Goal: Task Accomplishment & Management: Use online tool/utility

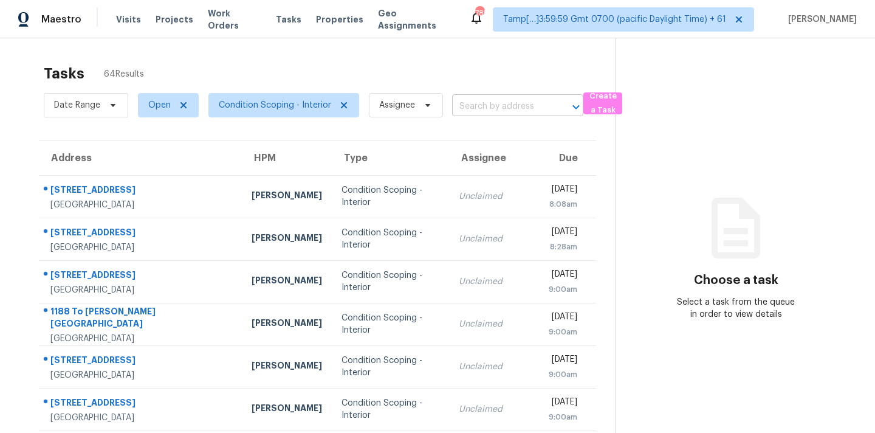
click at [460, 100] on input "text" at bounding box center [500, 106] width 97 height 19
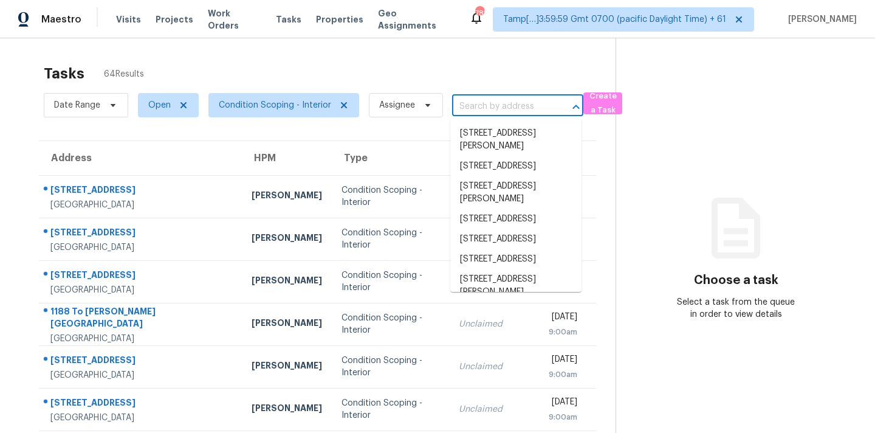
paste input "[STREET_ADDRESS]"
type input "[STREET_ADDRESS]"
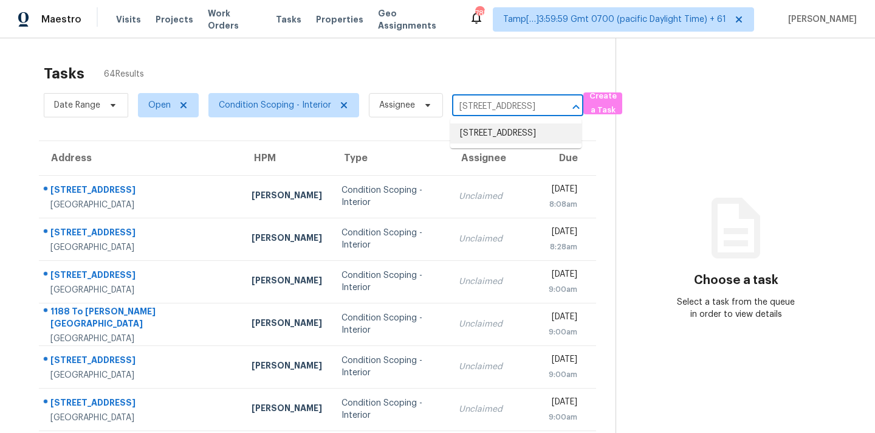
click at [472, 137] on li "[STREET_ADDRESS]" at bounding box center [516, 133] width 131 height 20
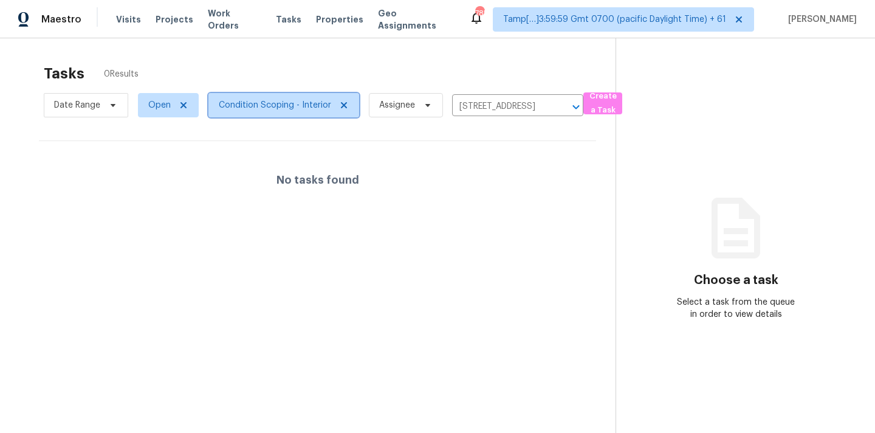
click at [301, 114] on span "Condition Scoping - Interior" at bounding box center [284, 105] width 151 height 24
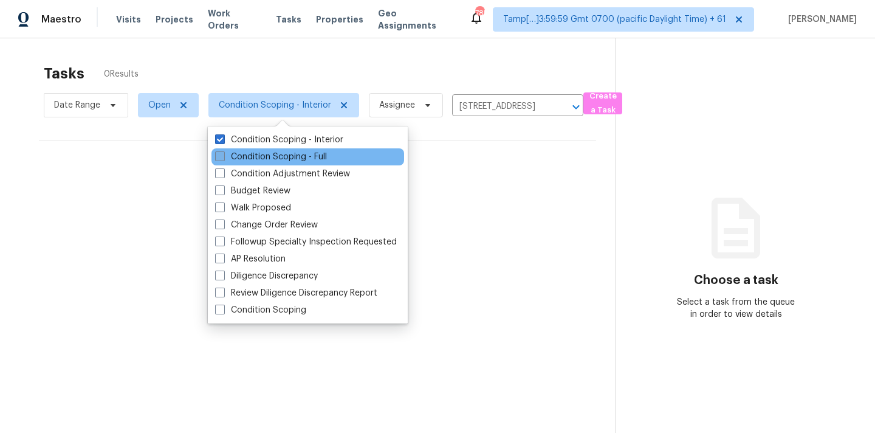
click at [300, 162] on label "Condition Scoping - Full" at bounding box center [271, 157] width 112 height 12
click at [223, 159] on input "Condition Scoping - Full" at bounding box center [219, 155] width 8 height 8
checkbox input "true"
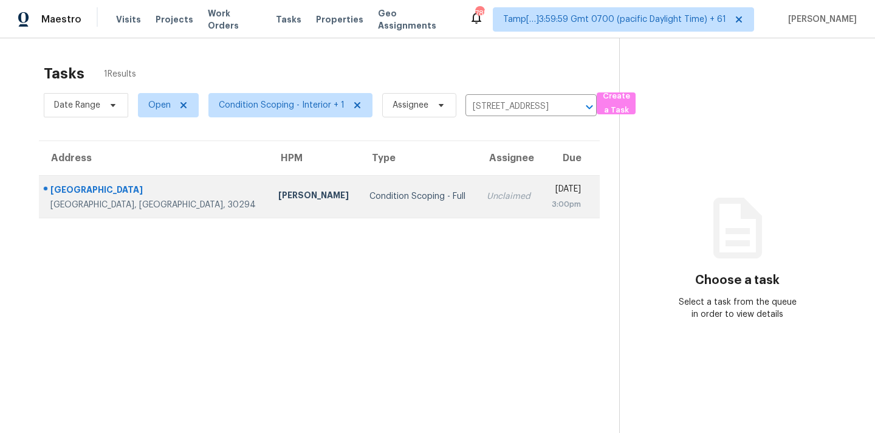
click at [487, 199] on div "Unclaimed" at bounding box center [509, 196] width 44 height 12
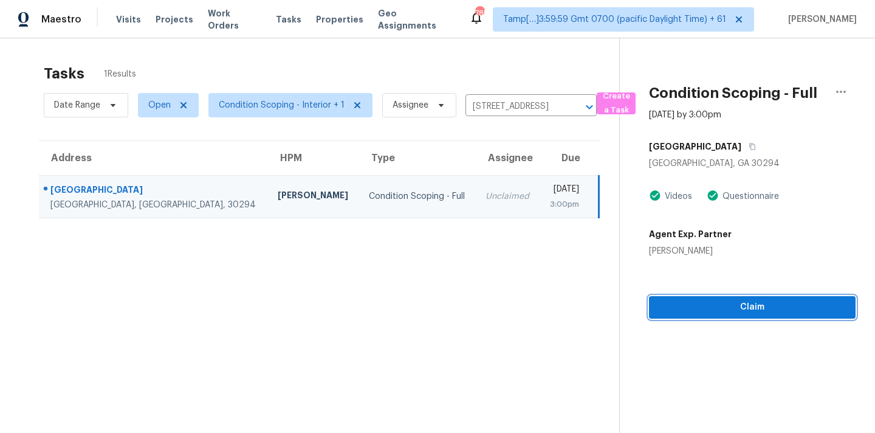
click at [738, 311] on span "Claim" at bounding box center [752, 307] width 187 height 15
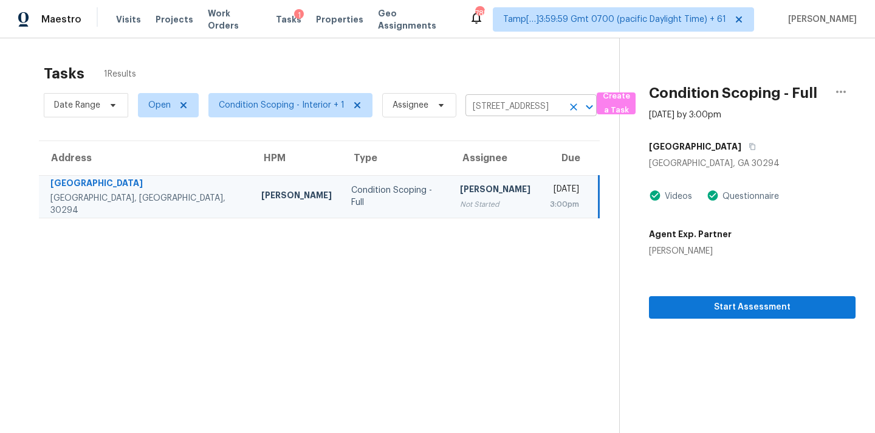
click at [500, 108] on input "[STREET_ADDRESS]" at bounding box center [514, 106] width 97 height 19
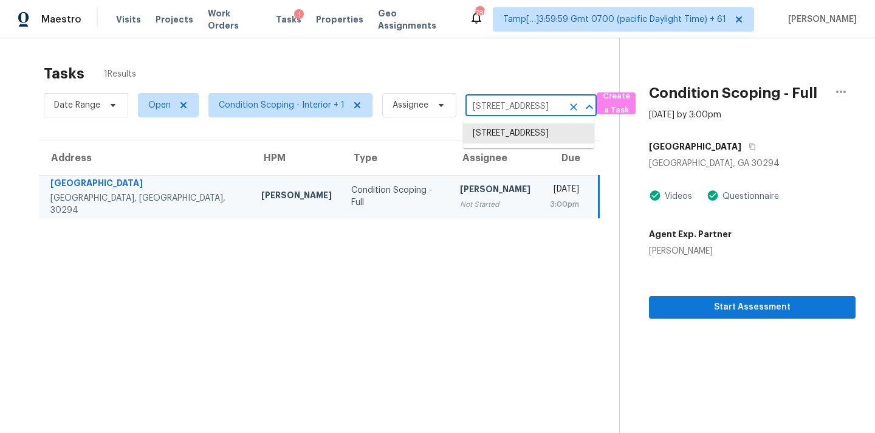
paste input "[STREET_ADDRESS][PERSON_NAME][PERSON_NAME]"
type input "[STREET_ADDRESS][PERSON_NAME][PERSON_NAME]"
click at [502, 136] on li "[STREET_ADDRESS][PERSON_NAME][PERSON_NAME]" at bounding box center [528, 146] width 131 height 46
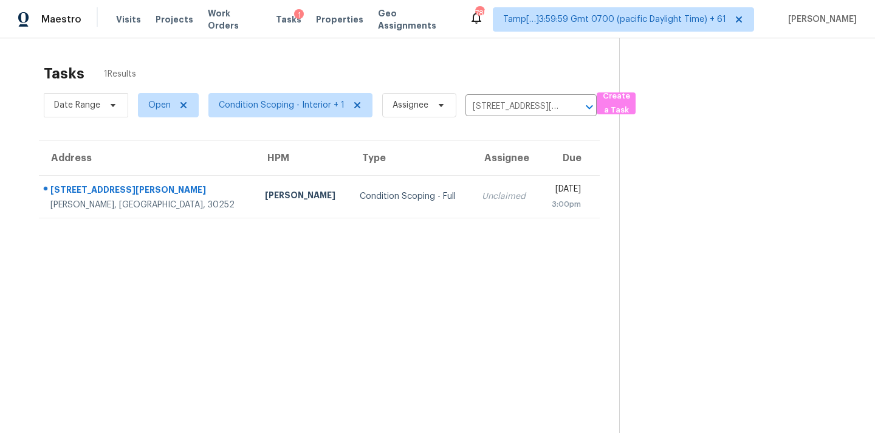
click at [539, 193] on td "[DATE] 3:00pm" at bounding box center [569, 196] width 61 height 43
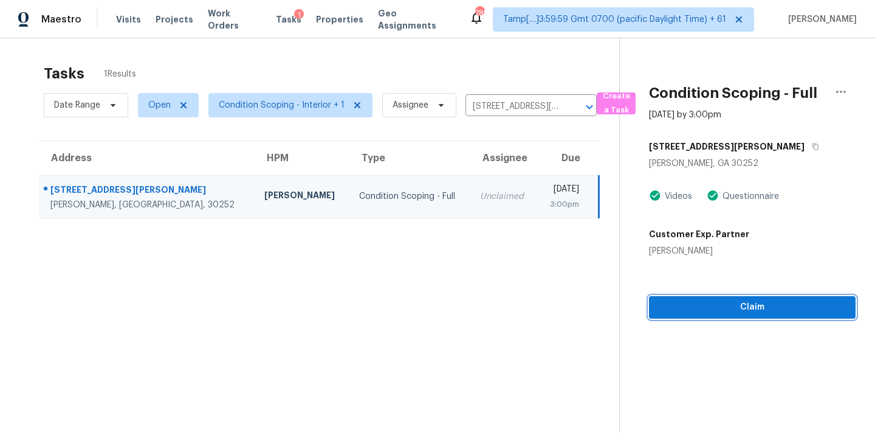
click at [669, 311] on span "Claim" at bounding box center [752, 307] width 187 height 15
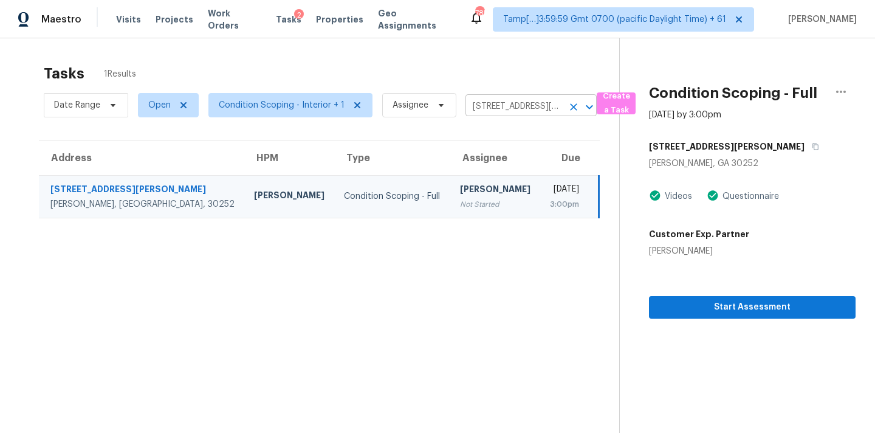
click at [485, 102] on input "[STREET_ADDRESS][PERSON_NAME][PERSON_NAME]" at bounding box center [514, 106] width 97 height 19
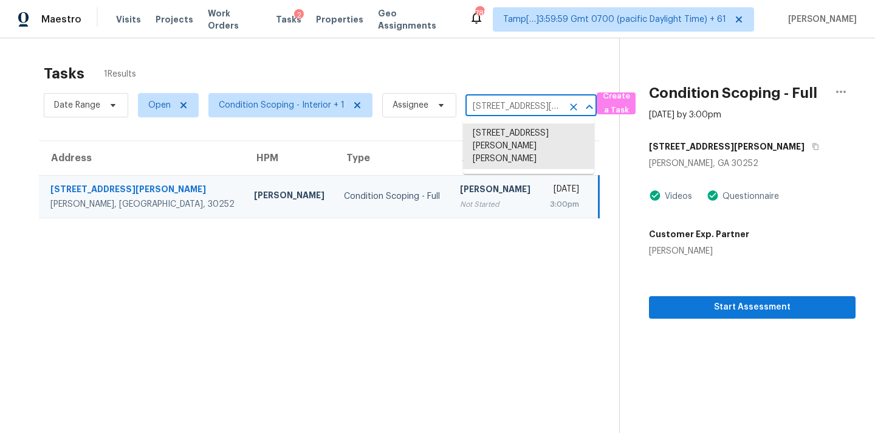
paste input "[STREET_ADDRESS][US_STATE]"
type input "[STREET_ADDRESS][US_STATE]"
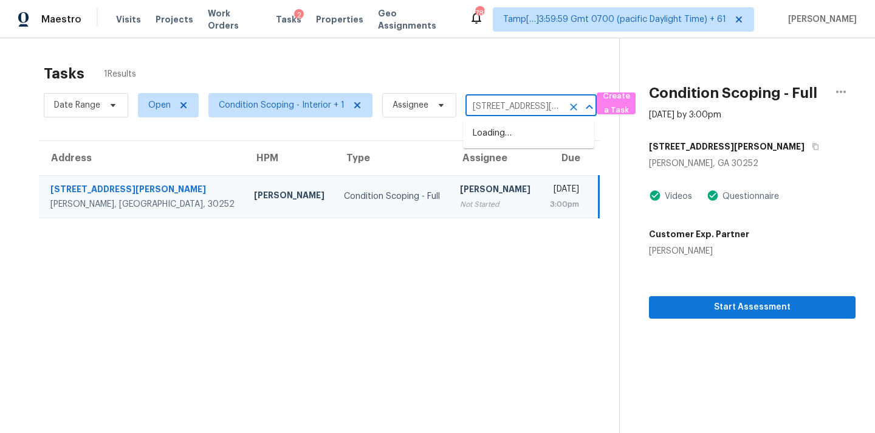
scroll to position [0, 76]
click at [494, 129] on li "[STREET_ADDRESS][US_STATE]" at bounding box center [528, 139] width 131 height 33
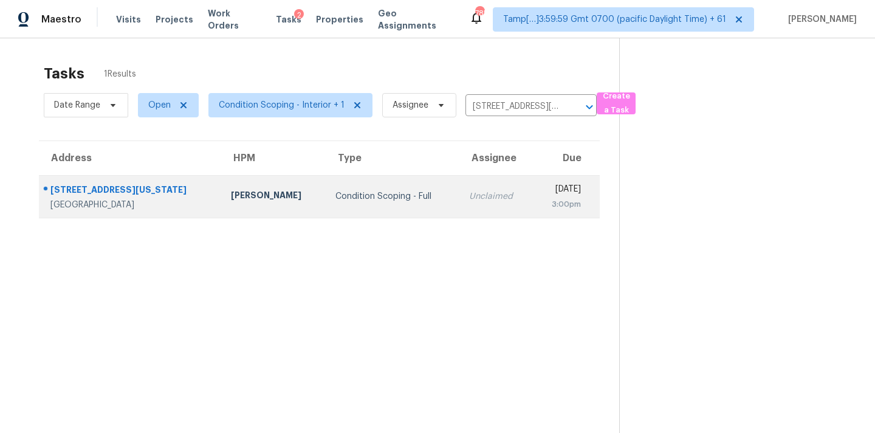
click at [543, 195] on div "[DATE]" at bounding box center [562, 190] width 38 height 15
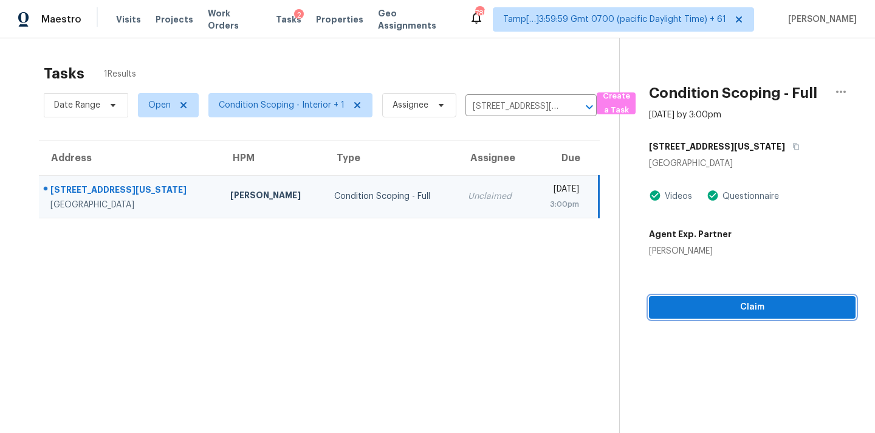
click at [696, 307] on span "Claim" at bounding box center [752, 307] width 187 height 15
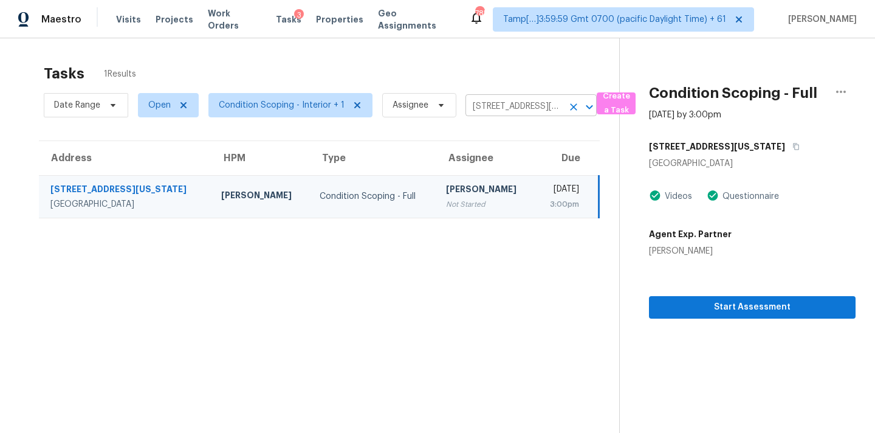
click at [489, 108] on input "[STREET_ADDRESS][US_STATE]" at bounding box center [514, 106] width 97 height 19
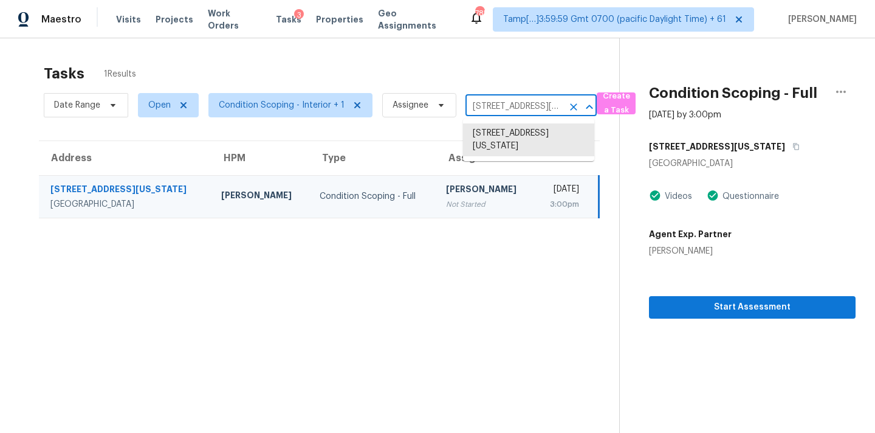
paste input "[STREET_ADDRESS][PERSON_NAME]"
type input "[STREET_ADDRESS][PERSON_NAME]"
click at [506, 142] on li "[STREET_ADDRESS][PERSON_NAME]" at bounding box center [528, 139] width 131 height 33
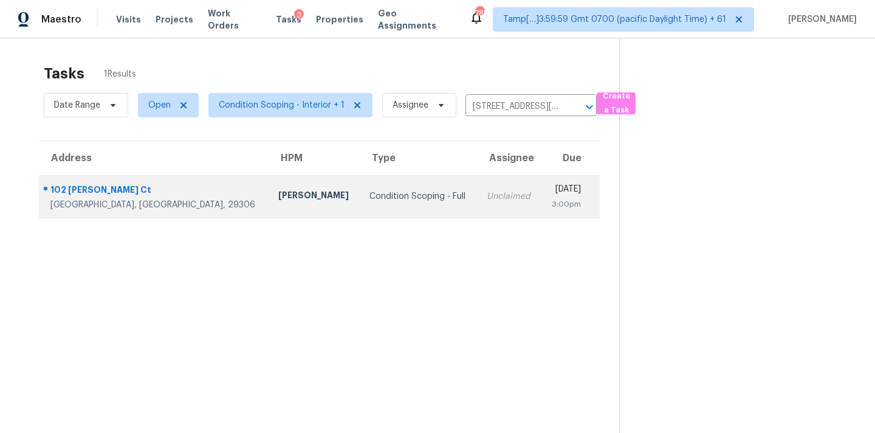
click at [477, 212] on td "Unclaimed" at bounding box center [509, 196] width 64 height 43
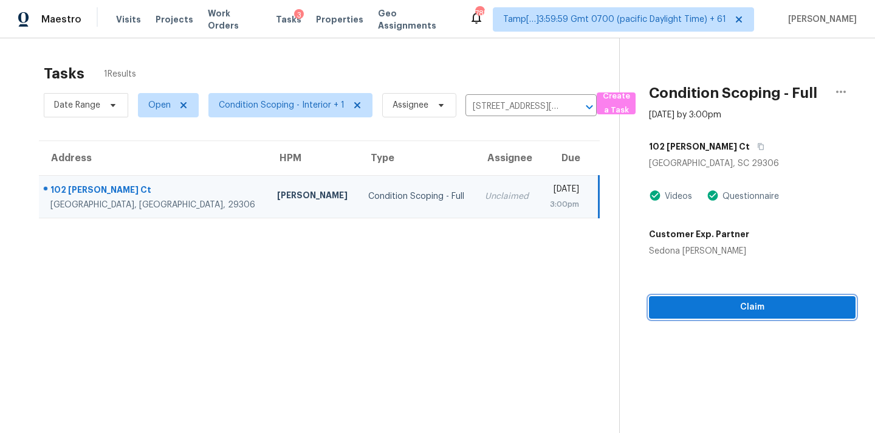
click at [728, 309] on span "Claim" at bounding box center [752, 307] width 187 height 15
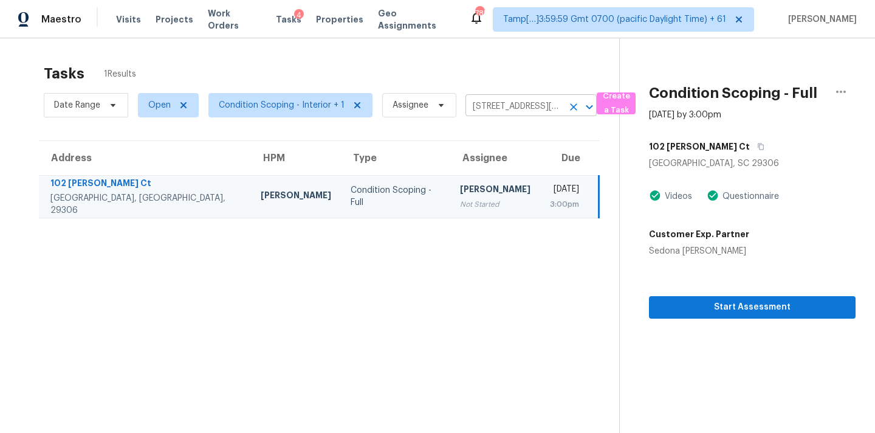
click at [486, 98] on input "[STREET_ADDRESS][PERSON_NAME]" at bounding box center [514, 106] width 97 height 19
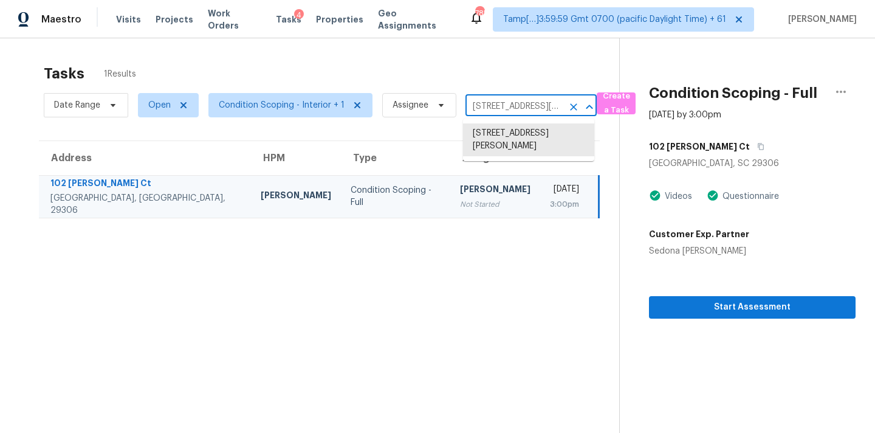
paste input "[STREET_ADDRESS][PERSON_NAME]"
type input "[STREET_ADDRESS][PERSON_NAME]"
click at [493, 139] on li "[STREET_ADDRESS][PERSON_NAME]" at bounding box center [528, 139] width 131 height 33
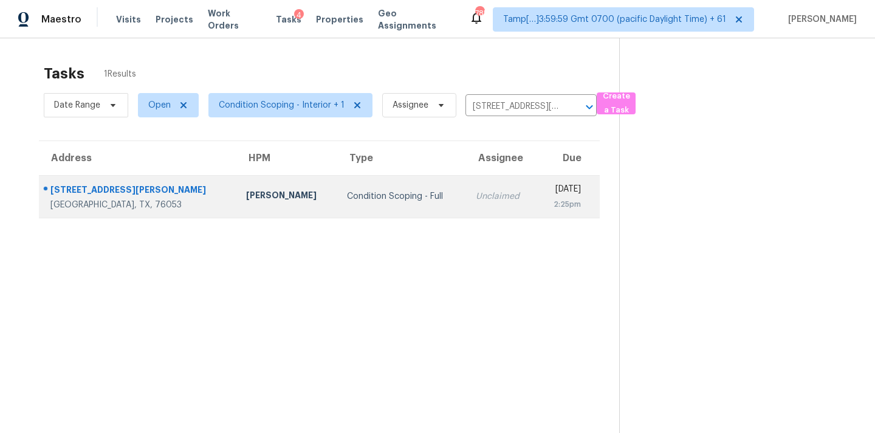
click at [537, 207] on td "[DATE] 2:25pm" at bounding box center [568, 196] width 63 height 43
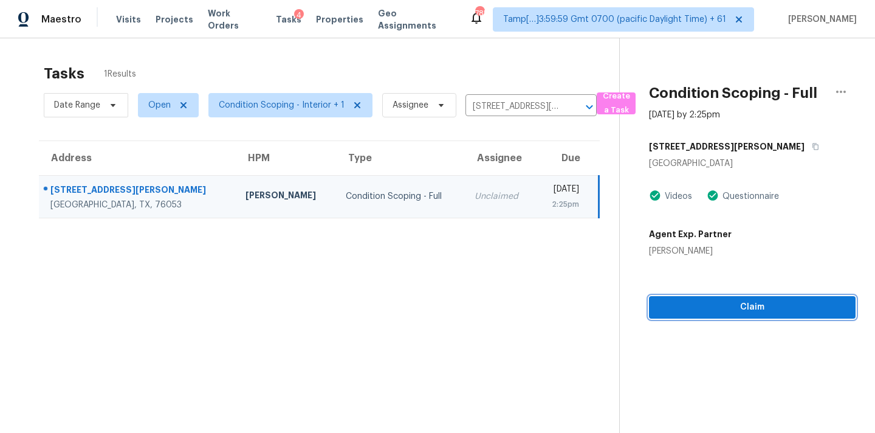
click at [731, 315] on button "Claim" at bounding box center [752, 307] width 207 height 22
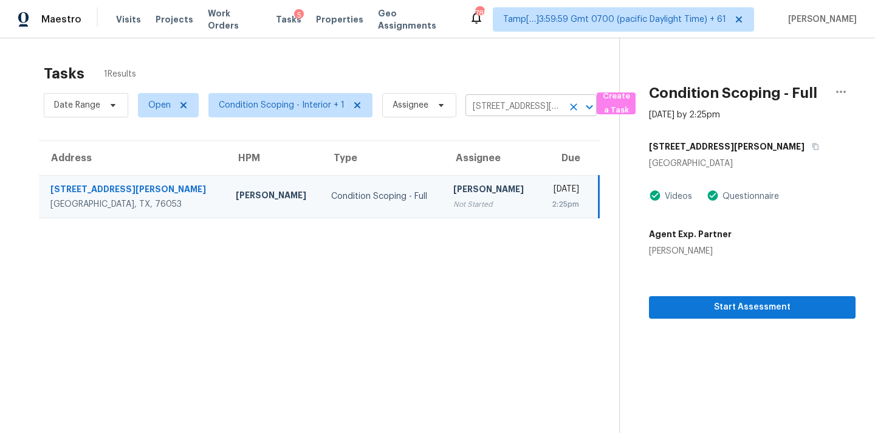
click at [471, 103] on input "[STREET_ADDRESS][PERSON_NAME]" at bounding box center [514, 106] width 97 height 19
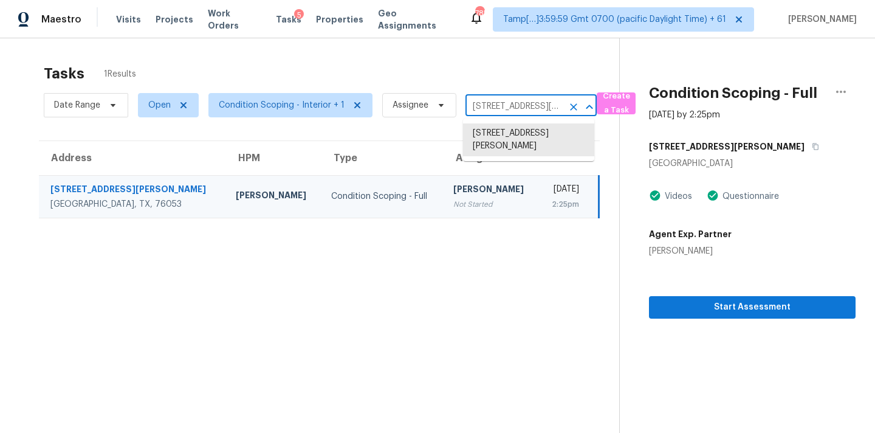
paste input "[STREET_ADDRESS]"
type input "[STREET_ADDRESS]"
click at [516, 136] on li "[STREET_ADDRESS]" at bounding box center [528, 133] width 131 height 20
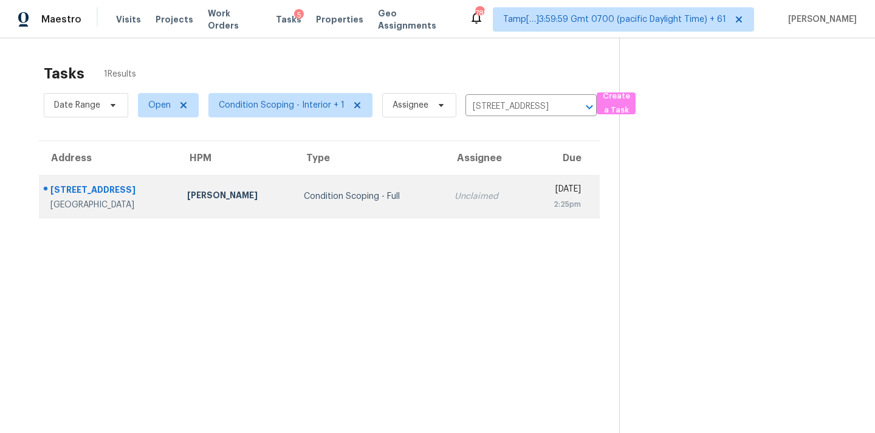
click at [537, 196] on div "[DATE]" at bounding box center [559, 190] width 44 height 15
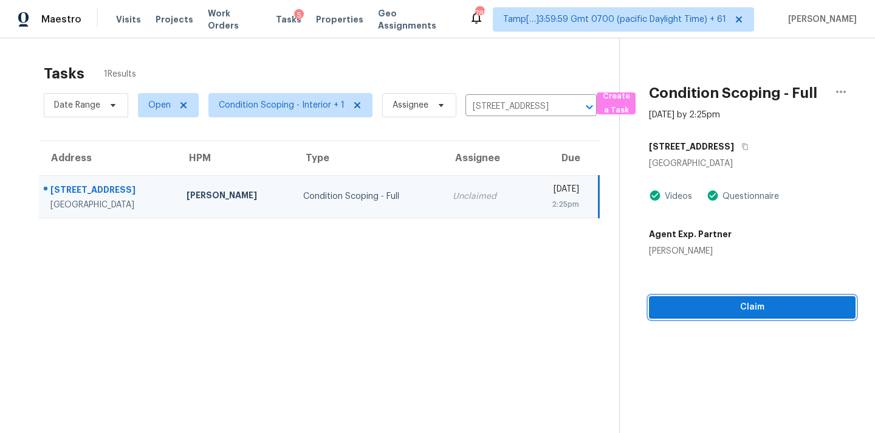
click at [701, 308] on span "Claim" at bounding box center [752, 307] width 187 height 15
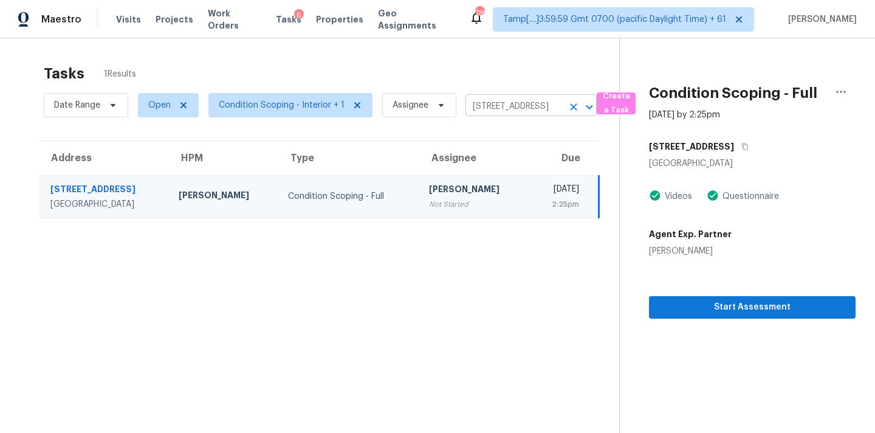
click at [475, 97] on input "[STREET_ADDRESS]" at bounding box center [514, 106] width 97 height 19
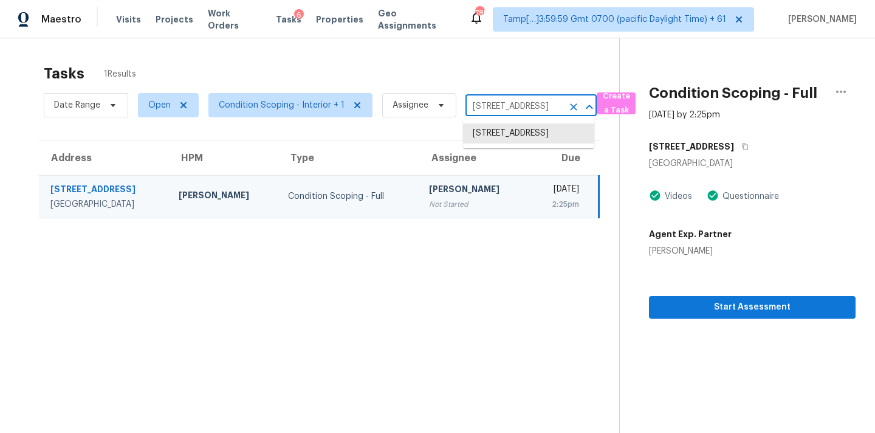
paste input "[STREET_ADDRESS][PERSON_NAME]"
type input "[STREET_ADDRESS][PERSON_NAME]"
click at [491, 131] on li "[STREET_ADDRESS][PERSON_NAME]" at bounding box center [528, 139] width 131 height 33
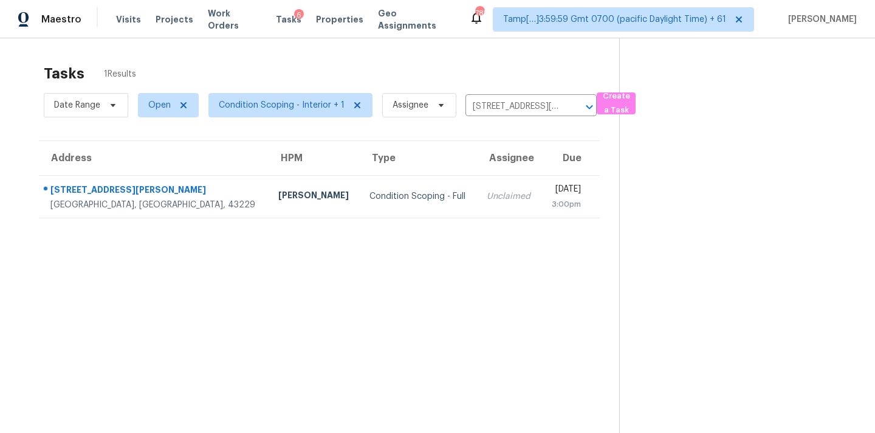
click at [551, 188] on div "[DATE]" at bounding box center [566, 190] width 30 height 15
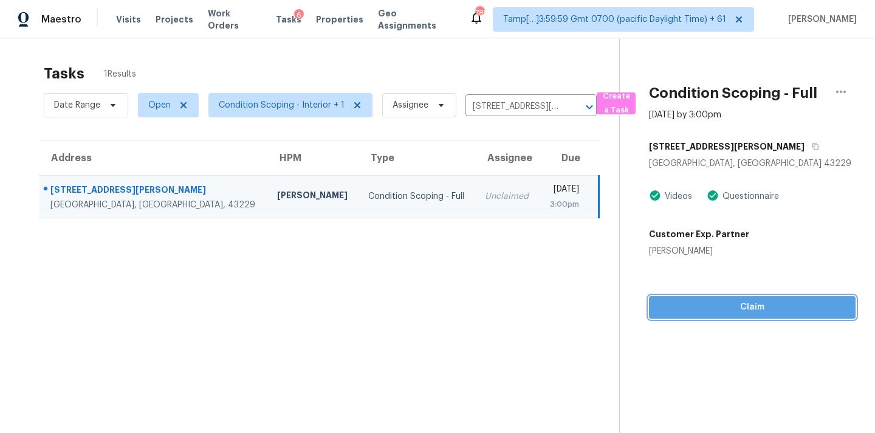
click at [686, 305] on span "Claim" at bounding box center [752, 307] width 187 height 15
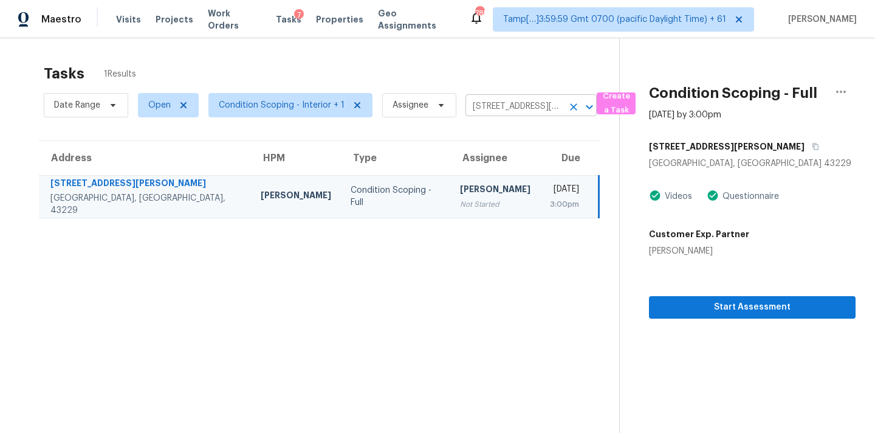
click at [480, 98] on input "[STREET_ADDRESS][PERSON_NAME]" at bounding box center [514, 106] width 97 height 19
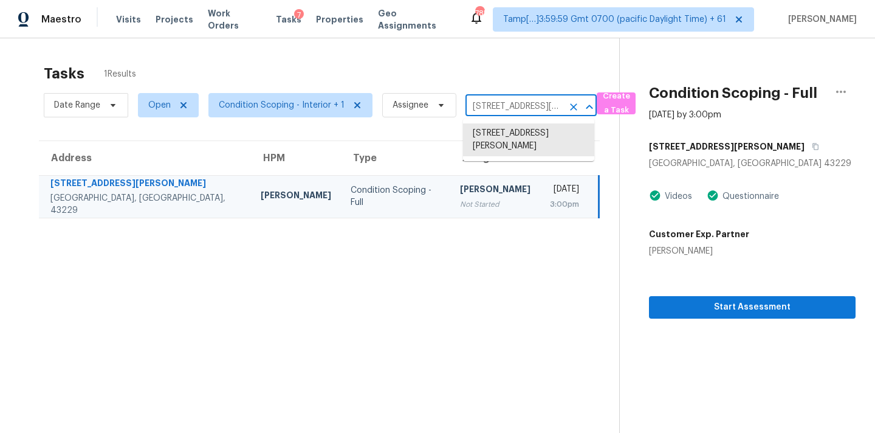
paste input "[STREET_ADDRESS]"
type input "[STREET_ADDRESS]"
click at [488, 134] on li "[STREET_ADDRESS]" at bounding box center [528, 133] width 131 height 20
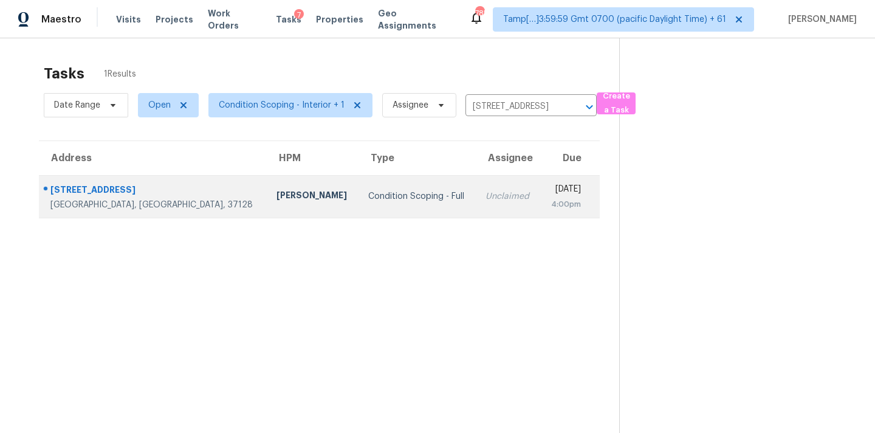
click at [540, 200] on td "[DATE] 4:00pm" at bounding box center [570, 196] width 60 height 43
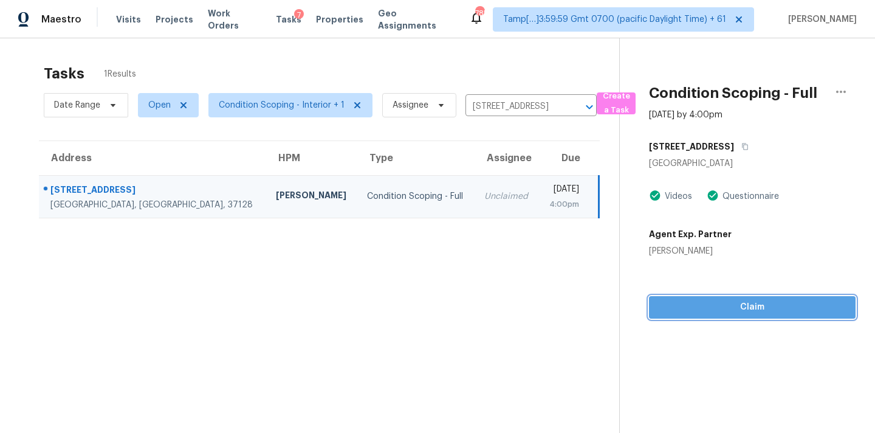
click at [710, 304] on span "Claim" at bounding box center [752, 307] width 187 height 15
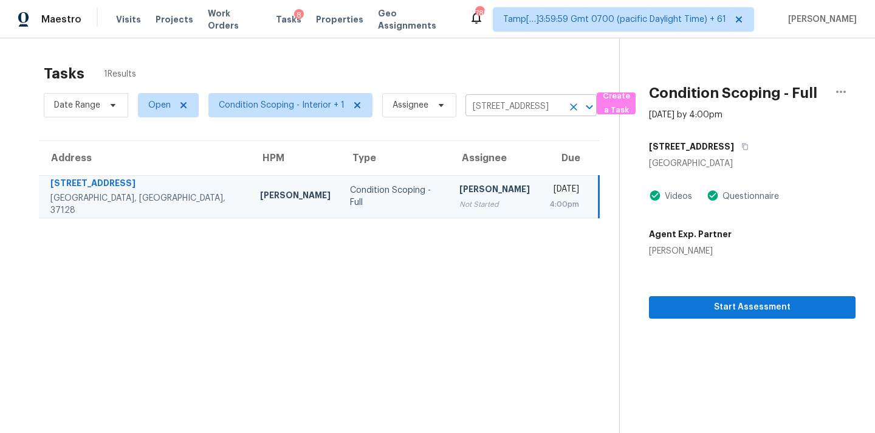
click at [488, 103] on input "[STREET_ADDRESS]" at bounding box center [514, 106] width 97 height 19
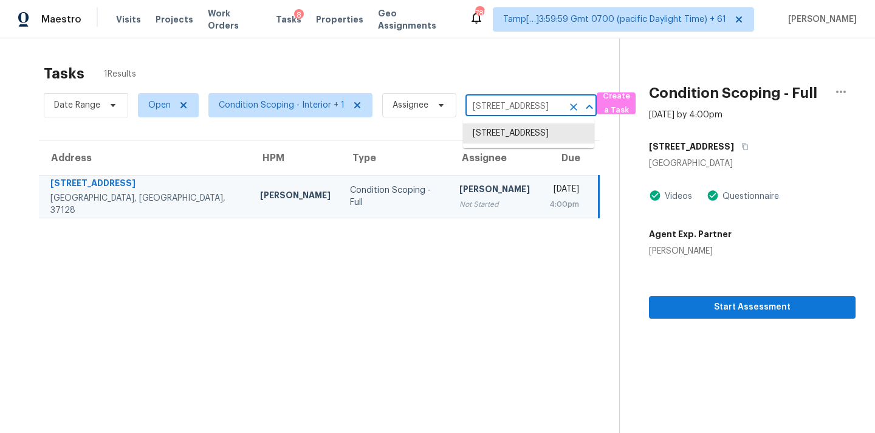
paste input "[STREET_ADDRESS][PERSON_NAME]"
type input "[STREET_ADDRESS][PERSON_NAME]"
click at [495, 137] on li "[STREET_ADDRESS][PERSON_NAME]" at bounding box center [528, 139] width 131 height 33
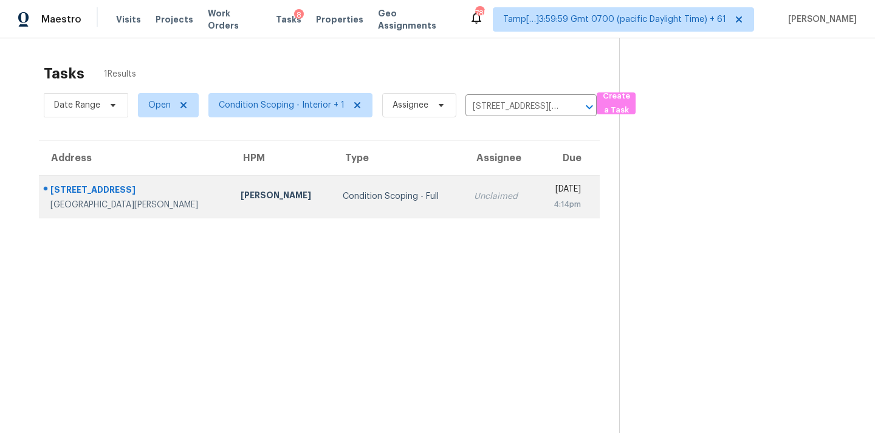
click at [536, 203] on td "[DATE] 4:14pm" at bounding box center [568, 196] width 64 height 43
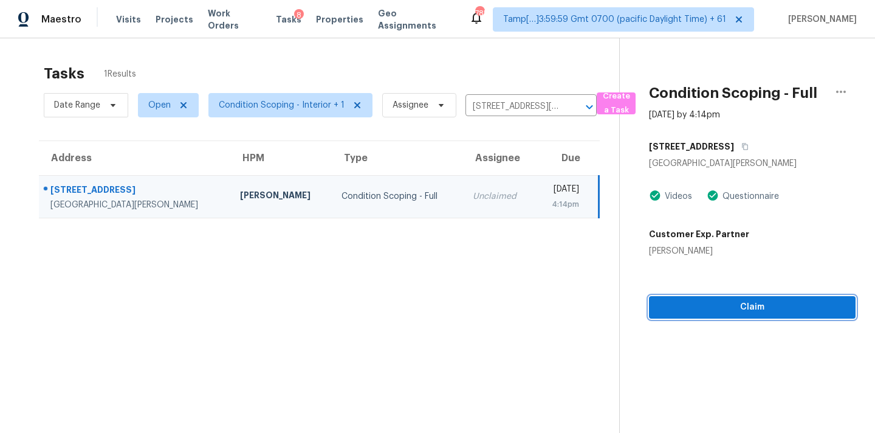
click at [716, 309] on span "Claim" at bounding box center [752, 307] width 187 height 15
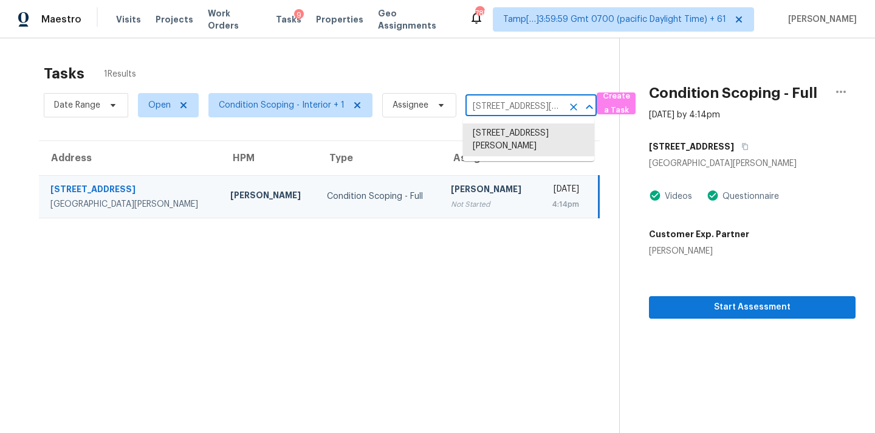
click at [478, 107] on input "[STREET_ADDRESS][PERSON_NAME]" at bounding box center [514, 106] width 97 height 19
paste input "[STREET_ADDRESS][US_STATE]"
type input "[STREET_ADDRESS][US_STATE]"
click at [485, 134] on li "[STREET_ADDRESS][US_STATE]" at bounding box center [528, 139] width 131 height 33
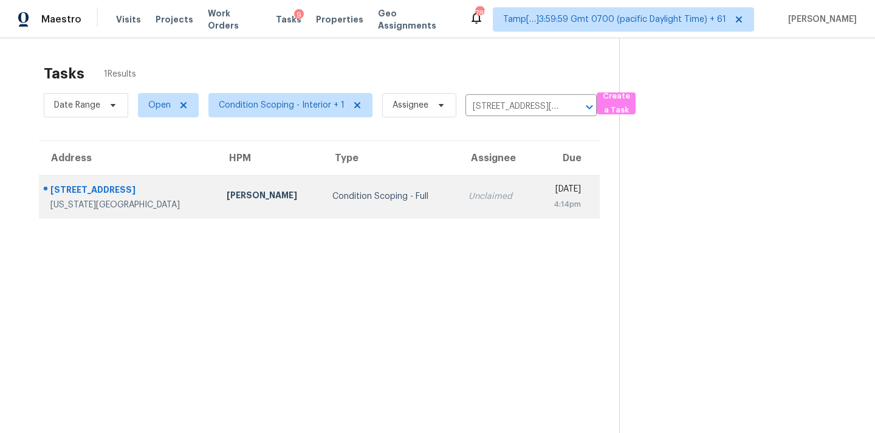
click at [459, 204] on td "Unclaimed" at bounding box center [496, 196] width 75 height 43
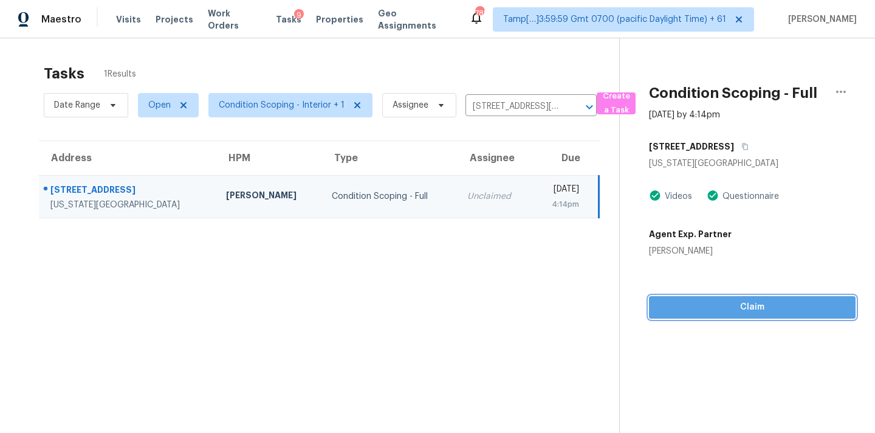
click at [710, 313] on span "Claim" at bounding box center [752, 307] width 187 height 15
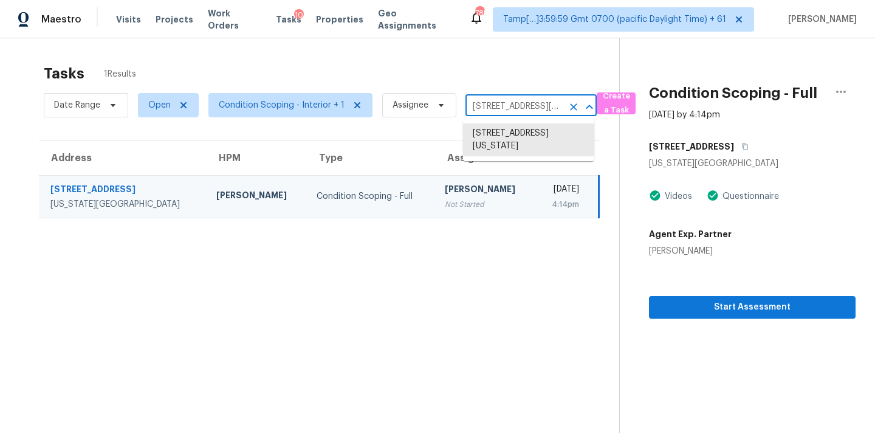
click at [483, 105] on input "[STREET_ADDRESS][US_STATE]" at bounding box center [514, 106] width 97 height 19
paste input "[STREET_ADDRESS]"
type input "[STREET_ADDRESS]"
click at [485, 139] on li "[STREET_ADDRESS]" at bounding box center [528, 133] width 131 height 20
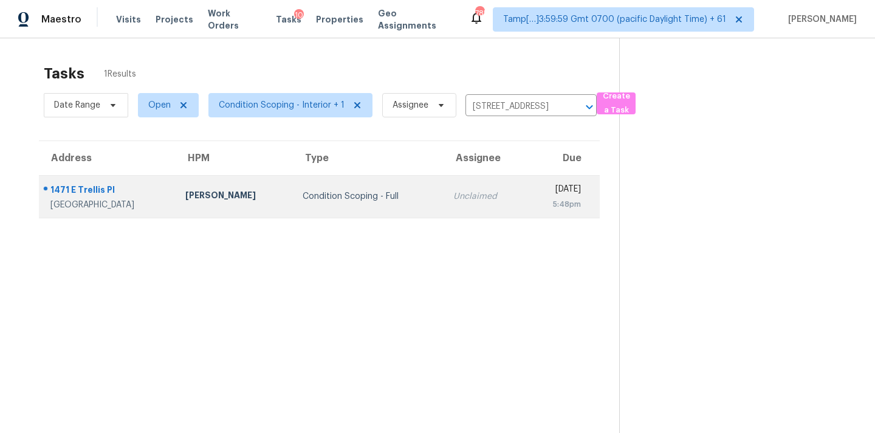
click at [461, 200] on div "Unclaimed" at bounding box center [485, 196] width 63 height 12
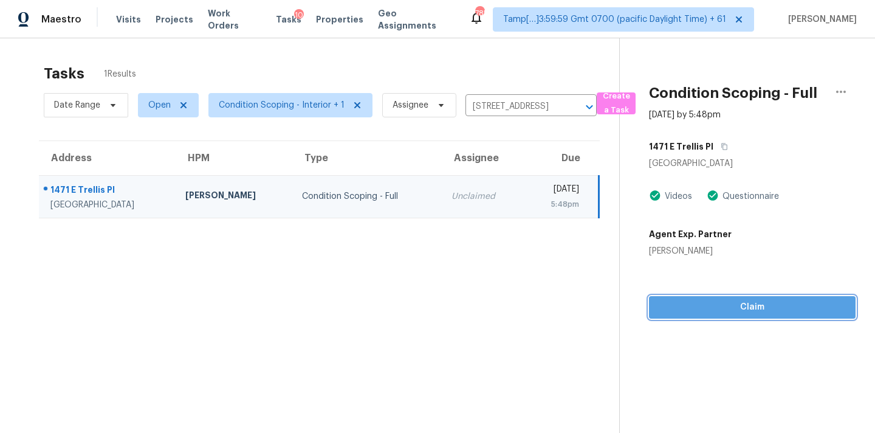
click at [736, 315] on button "Claim" at bounding box center [752, 307] width 207 height 22
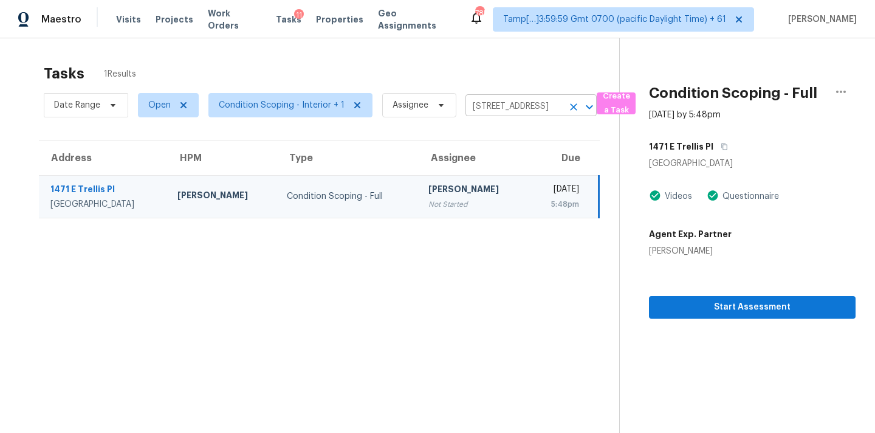
click at [500, 98] on input "[STREET_ADDRESS]" at bounding box center [514, 106] width 97 height 19
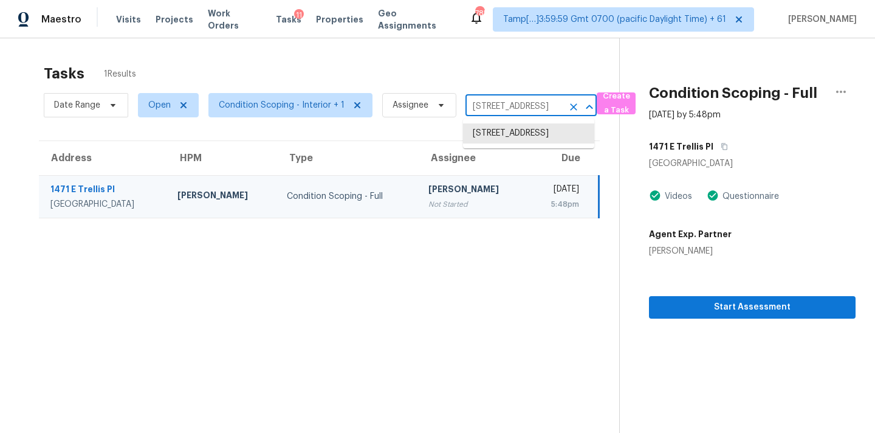
paste input "[STREET_ADDRESS]"
type input "[STREET_ADDRESS]"
click at [501, 133] on li "[STREET_ADDRESS]" at bounding box center [528, 133] width 131 height 20
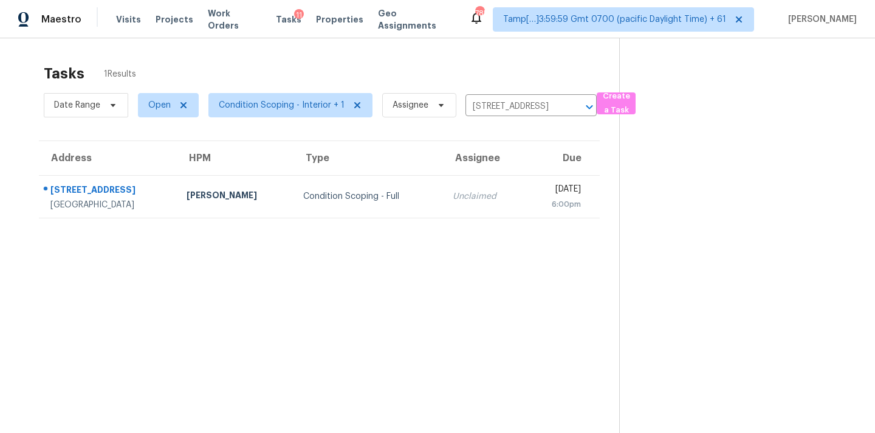
click at [535, 195] on div "[DATE]" at bounding box center [558, 190] width 46 height 15
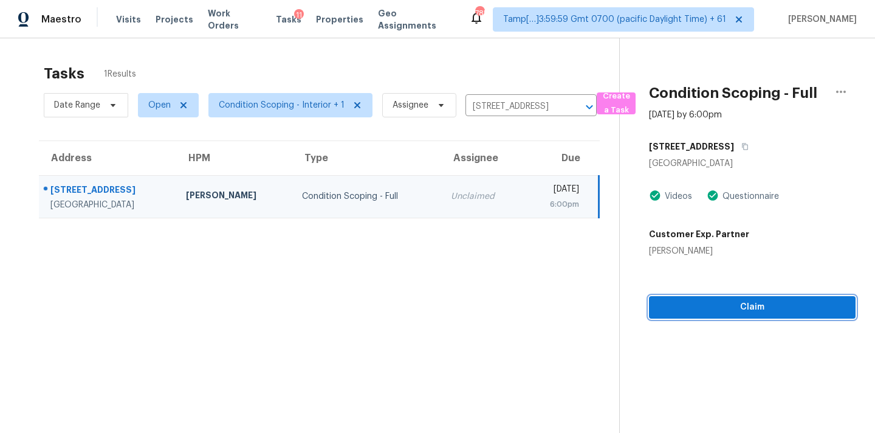
click at [727, 313] on span "Claim" at bounding box center [752, 307] width 187 height 15
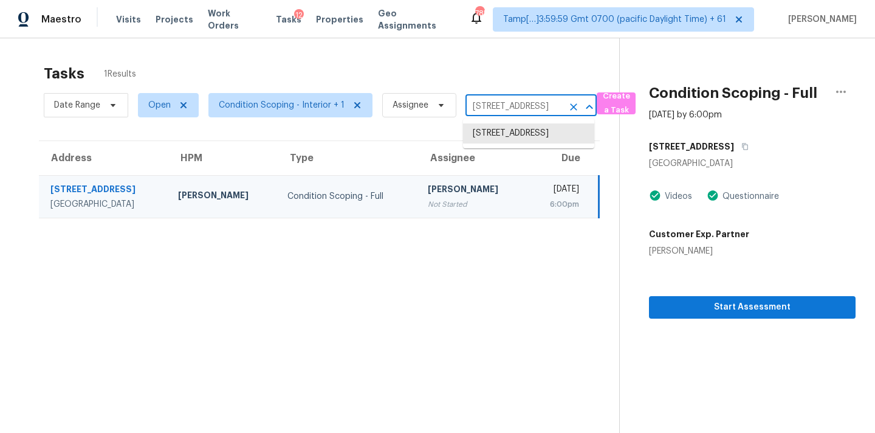
click at [505, 109] on input "[STREET_ADDRESS]" at bounding box center [514, 106] width 97 height 19
paste input "[STREET_ADDRESS]"
type input "[STREET_ADDRESS]"
click at [506, 137] on li "[STREET_ADDRESS]" at bounding box center [528, 133] width 131 height 20
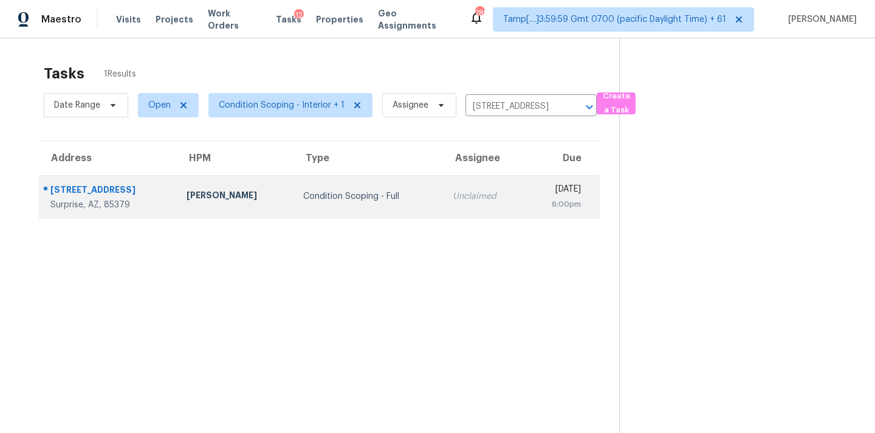
click at [535, 193] on div "[DATE]" at bounding box center [558, 190] width 46 height 15
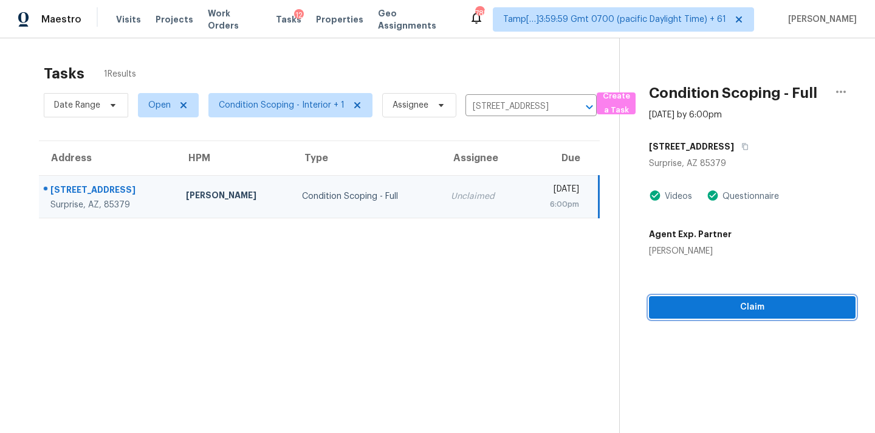
click at [767, 306] on span "Claim" at bounding box center [752, 307] width 187 height 15
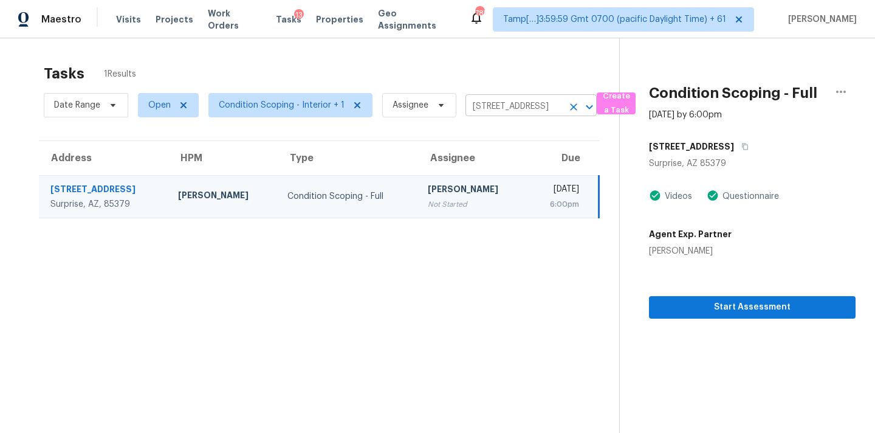
click at [572, 103] on icon "Clear" at bounding box center [574, 107] width 12 height 12
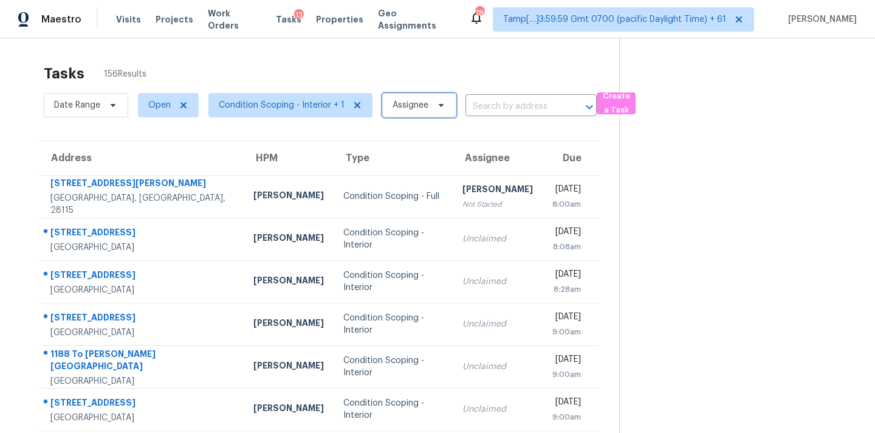
click at [413, 105] on span "Assignee" at bounding box center [411, 105] width 36 height 12
click at [423, 142] on input "search" at bounding box center [449, 143] width 129 height 24
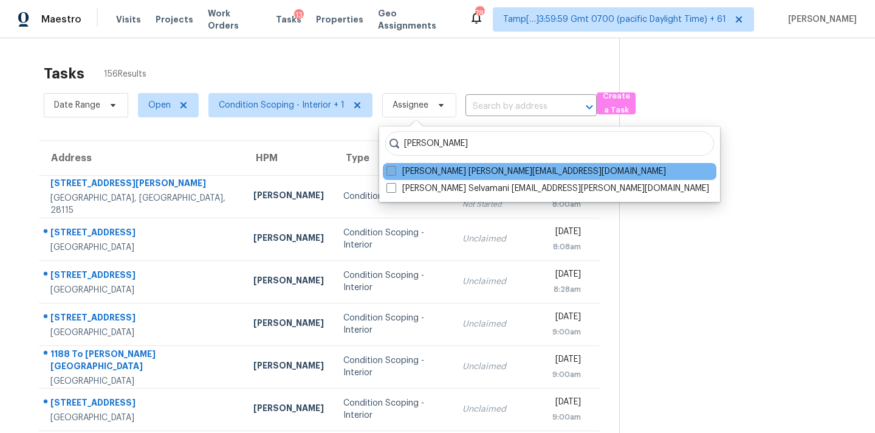
type input "[PERSON_NAME]"
click at [457, 172] on label "[PERSON_NAME] [PERSON_NAME][EMAIL_ADDRESS][DOMAIN_NAME]" at bounding box center [527, 171] width 280 height 12
click at [395, 172] on input "[PERSON_NAME] [PERSON_NAME][EMAIL_ADDRESS][DOMAIN_NAME]" at bounding box center [391, 169] width 8 height 8
checkbox input "true"
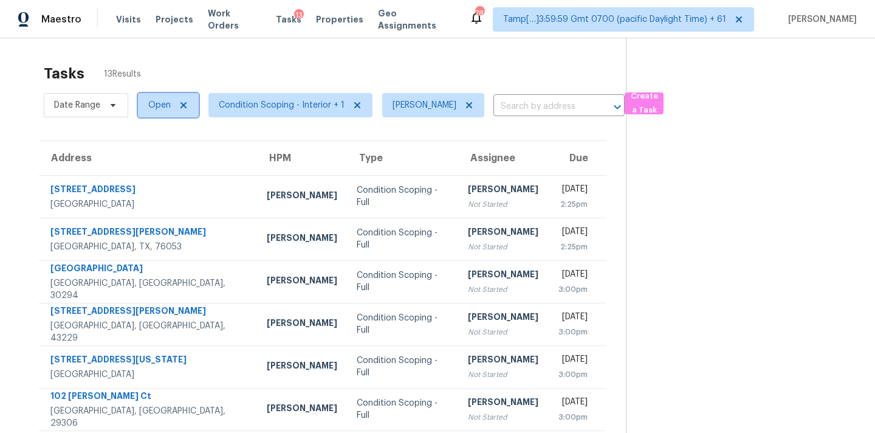
click at [157, 109] on span "Open" at bounding box center [159, 105] width 22 height 12
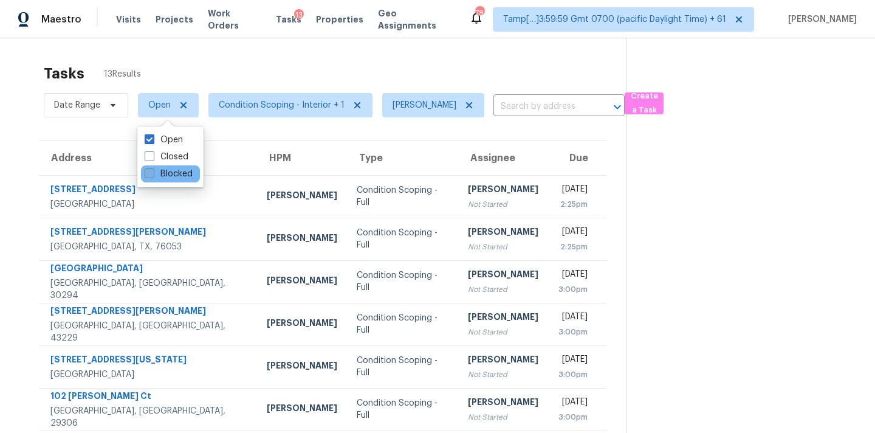
click at [168, 178] on label "Blocked" at bounding box center [169, 174] width 48 height 12
click at [153, 176] on input "Blocked" at bounding box center [149, 172] width 8 height 8
checkbox input "true"
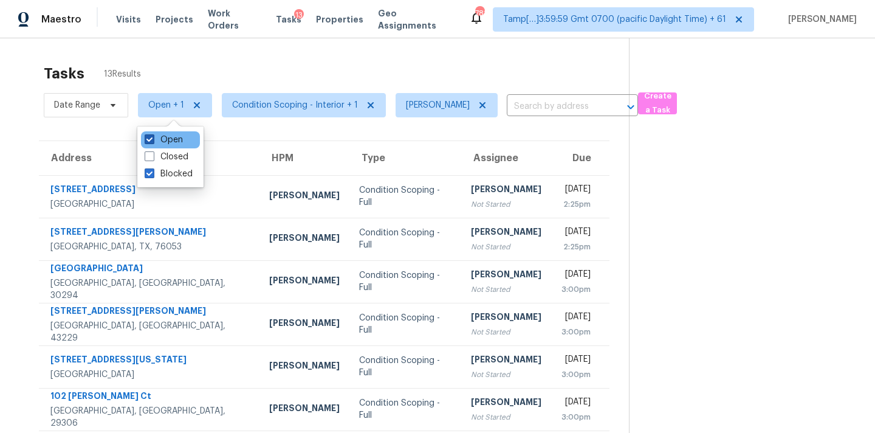
click at [172, 141] on label "Open" at bounding box center [164, 140] width 38 height 12
click at [153, 141] on input "Open" at bounding box center [149, 138] width 8 height 8
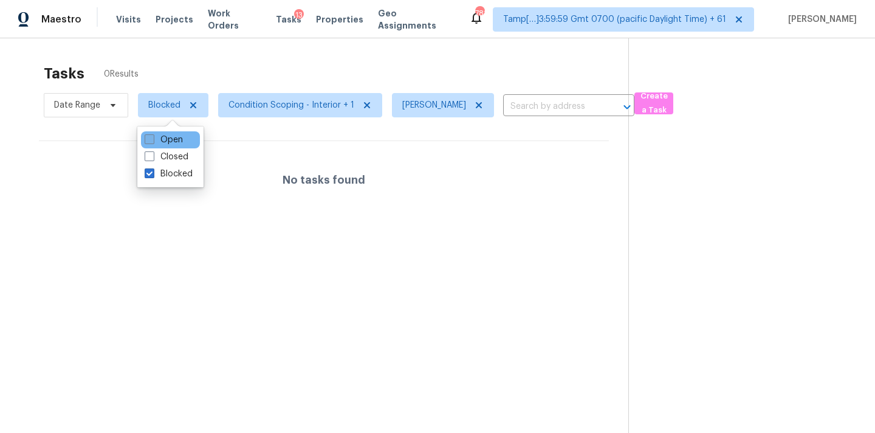
click at [169, 136] on label "Open" at bounding box center [164, 140] width 38 height 12
click at [153, 136] on input "Open" at bounding box center [149, 138] width 8 height 8
checkbox input "true"
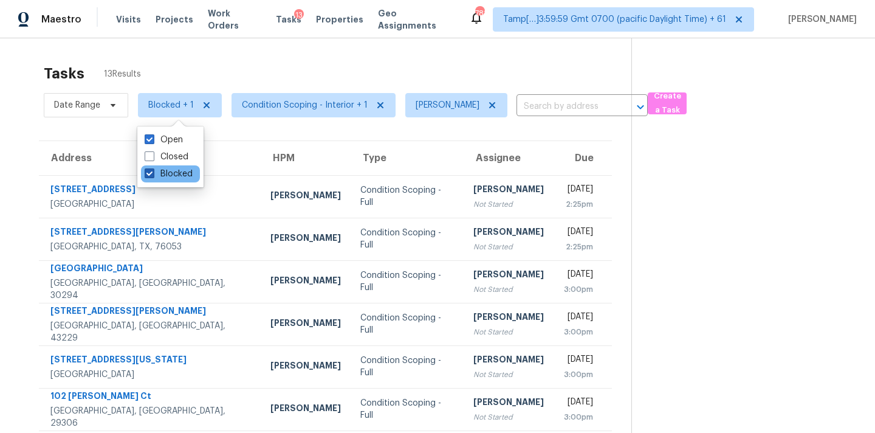
click at [175, 176] on label "Blocked" at bounding box center [169, 174] width 48 height 12
click at [153, 176] on input "Blocked" at bounding box center [149, 172] width 8 height 8
checkbox input "false"
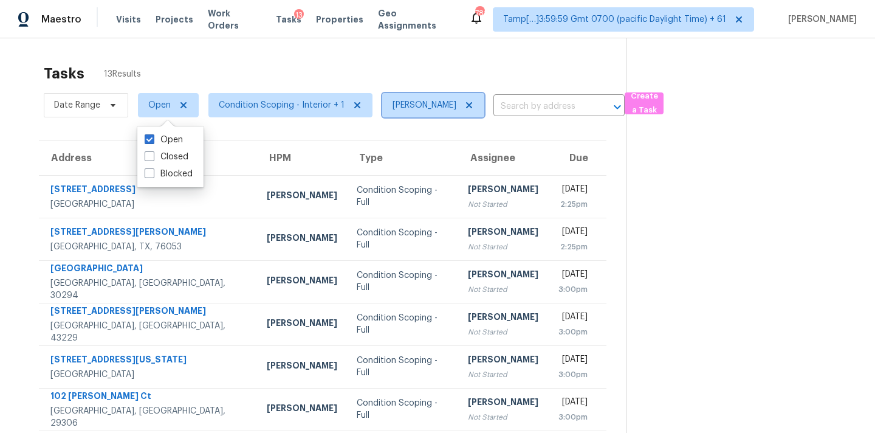
click at [472, 105] on icon at bounding box center [469, 105] width 6 height 6
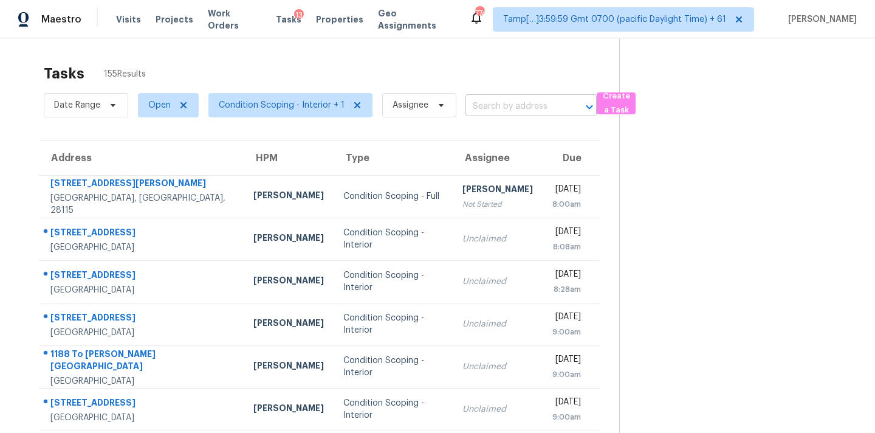
click at [488, 108] on input "text" at bounding box center [514, 106] width 97 height 19
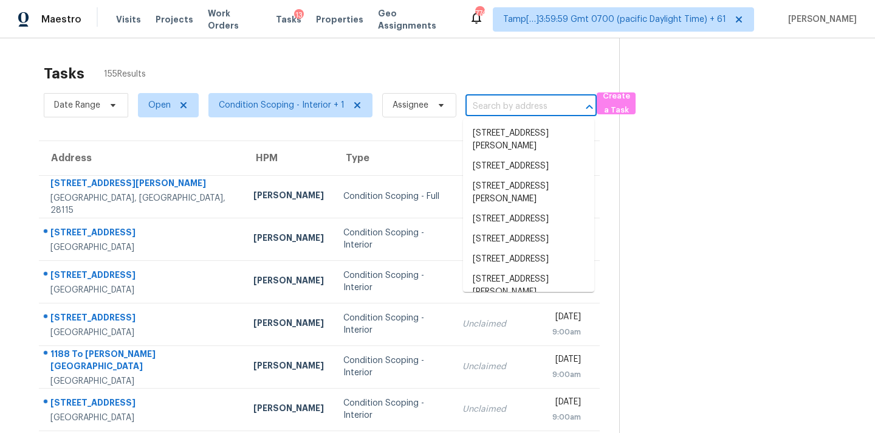
paste input "[STREET_ADDRESS]"
type input "[STREET_ADDRESS]"
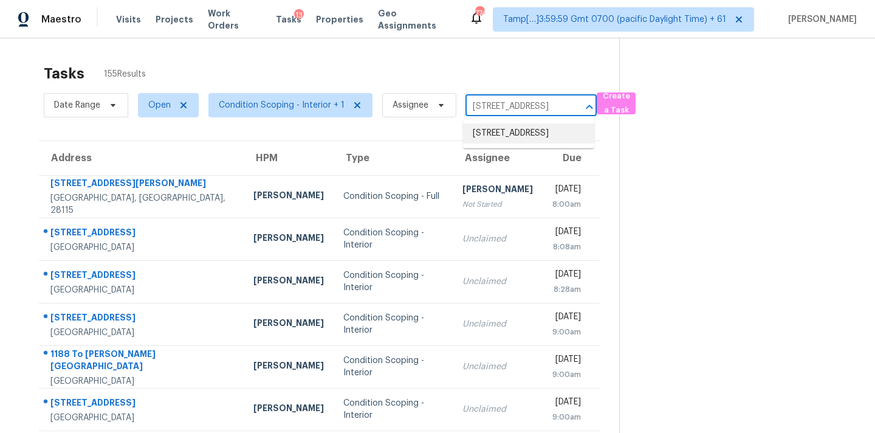
click at [495, 133] on li "[STREET_ADDRESS]" at bounding box center [528, 133] width 131 height 20
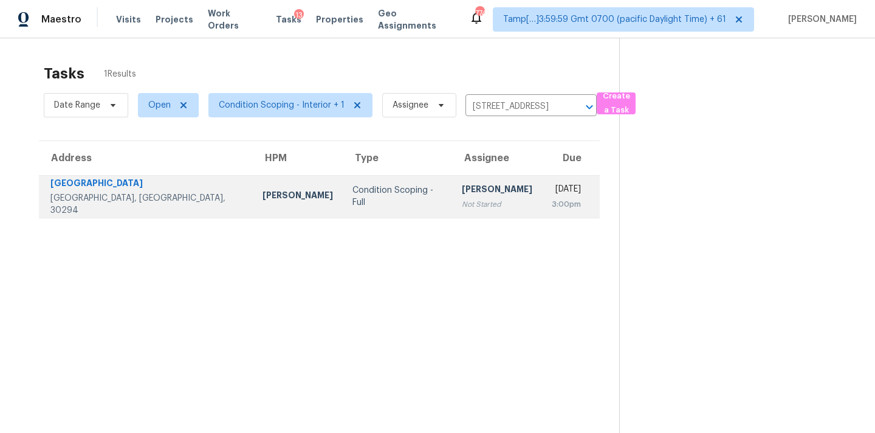
click at [476, 195] on td "[PERSON_NAME] Not Started" at bounding box center [497, 196] width 90 height 43
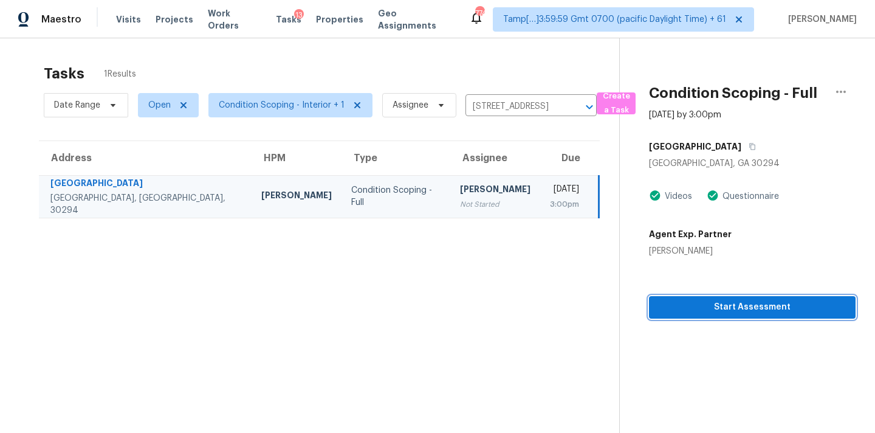
click at [675, 302] on span "Start Assessment" at bounding box center [752, 307] width 187 height 15
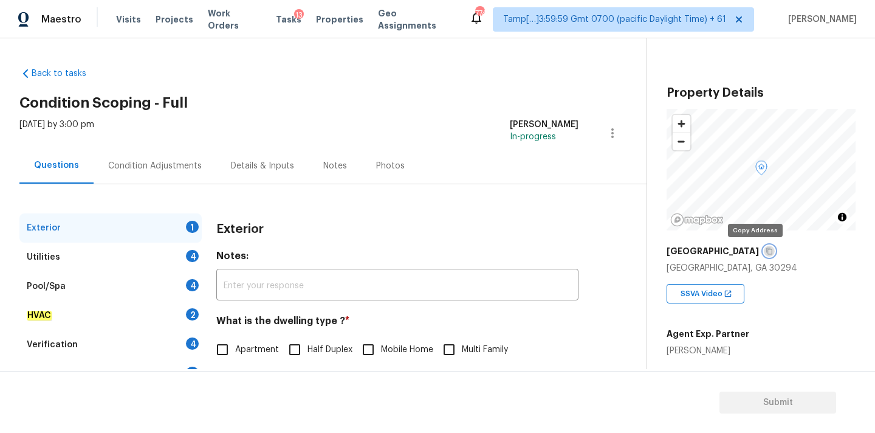
click at [766, 252] on icon "button" at bounding box center [769, 250] width 7 height 7
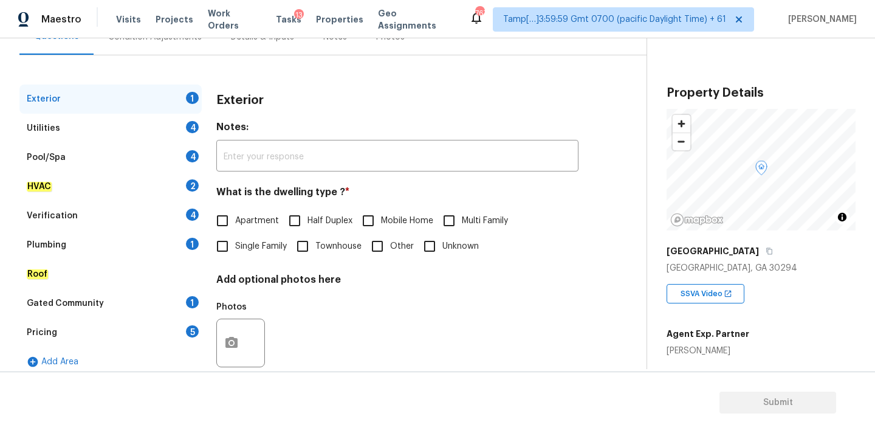
scroll to position [153, 0]
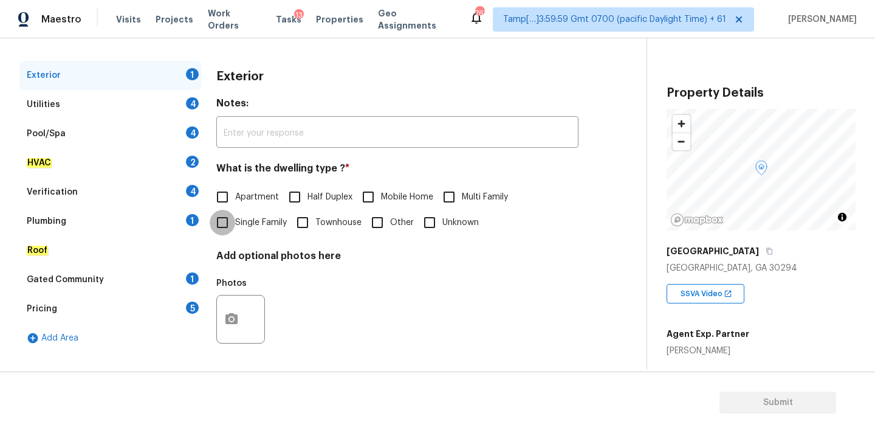
click at [223, 225] on input "Single Family" at bounding box center [223, 223] width 26 height 26
checkbox input "true"
click at [72, 104] on div "Utilities 4" at bounding box center [110, 104] width 182 height 29
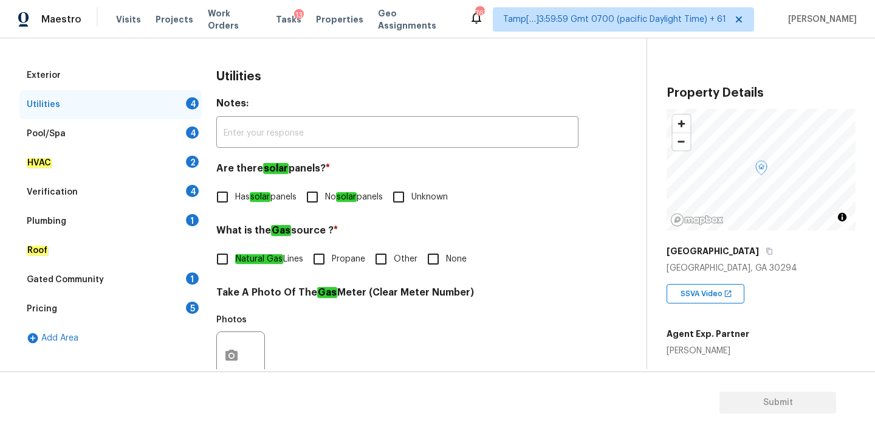
scroll to position [482, 0]
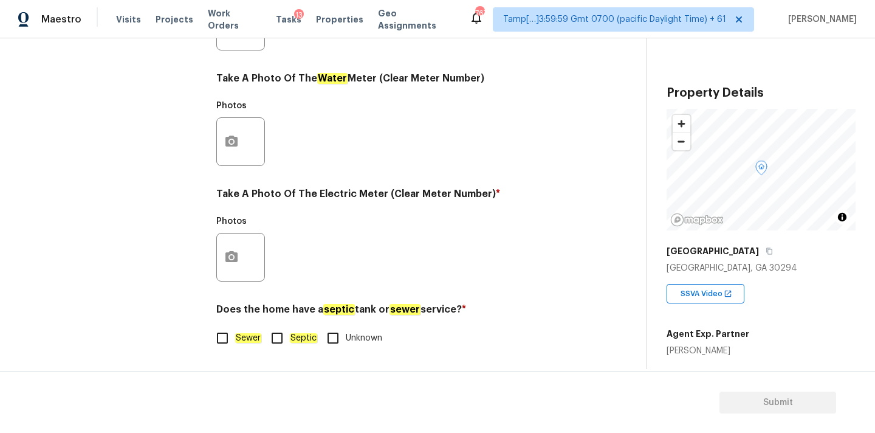
click at [292, 337] on em "Septic" at bounding box center [303, 338] width 27 height 10
click at [290, 337] on input "Septic" at bounding box center [277, 338] width 26 height 26
checkbox input "true"
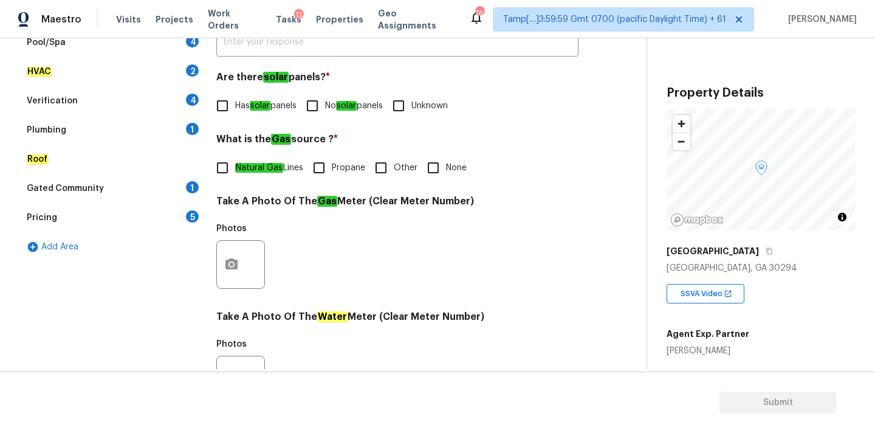
scroll to position [238, 0]
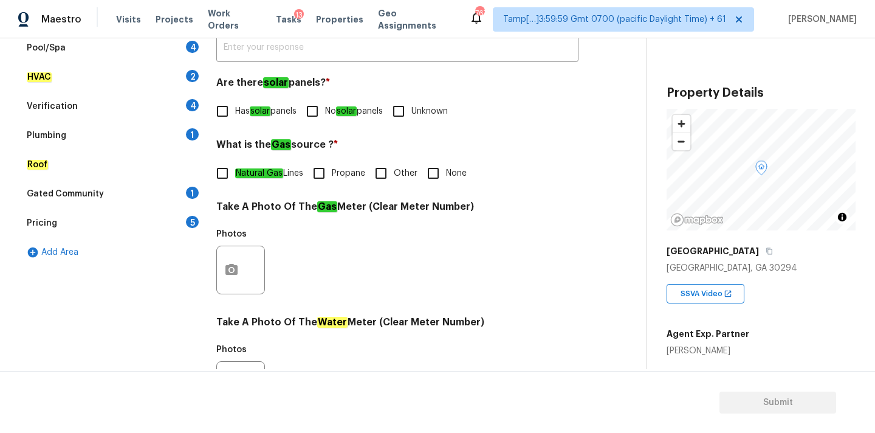
click at [99, 139] on div "Plumbing 1" at bounding box center [110, 135] width 182 height 29
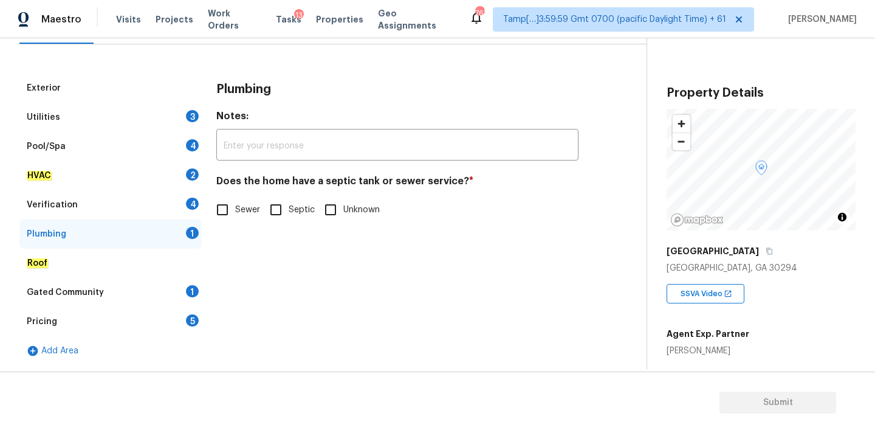
scroll to position [140, 0]
click at [278, 209] on input "Septic" at bounding box center [277, 210] width 26 height 26
checkbox input "true"
click at [74, 310] on div "Pricing 5" at bounding box center [110, 321] width 182 height 29
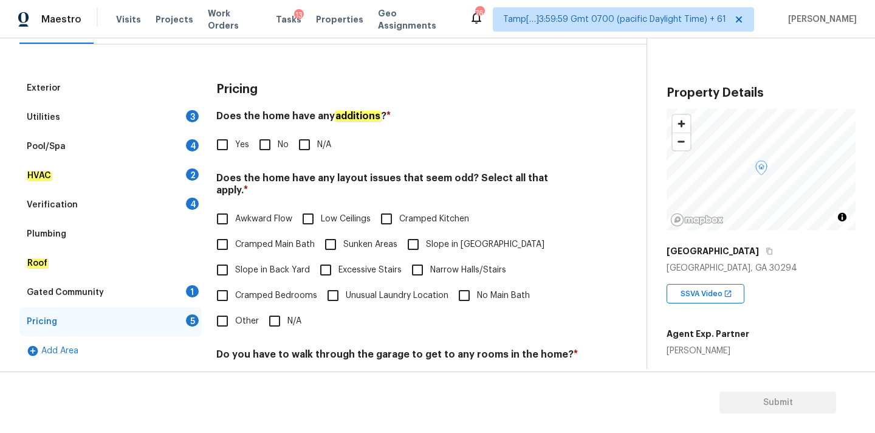
click at [439, 238] on label "Slope in [GEOGRAPHIC_DATA]" at bounding box center [473, 245] width 144 height 26
click at [426, 238] on input "Slope in [GEOGRAPHIC_DATA]" at bounding box center [414, 245] width 26 height 26
checkbox input "true"
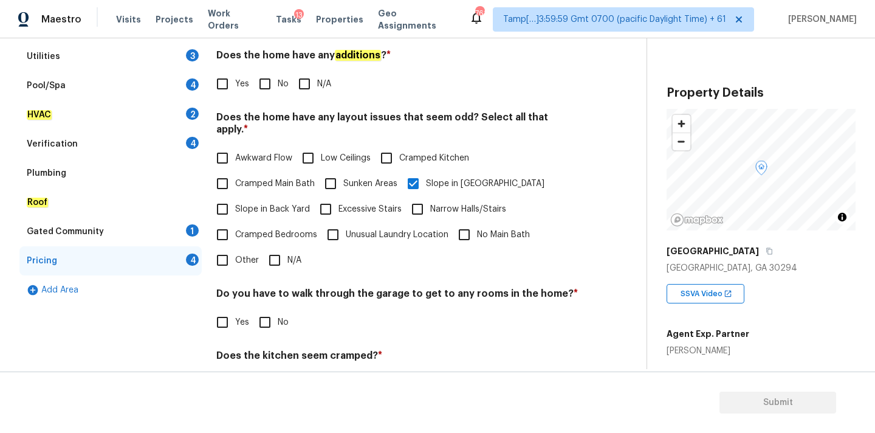
scroll to position [297, 0]
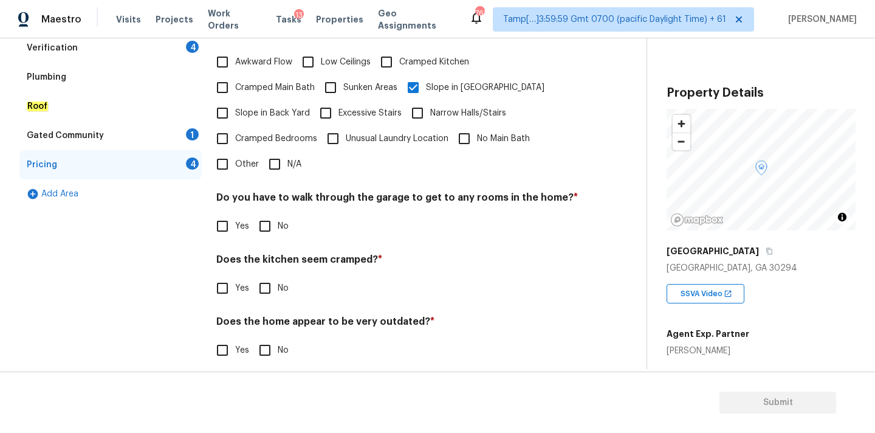
click at [240, 282] on span "Yes" at bounding box center [242, 288] width 14 height 13
click at [235, 277] on input "Yes" at bounding box center [223, 288] width 26 height 26
checkbox input "true"
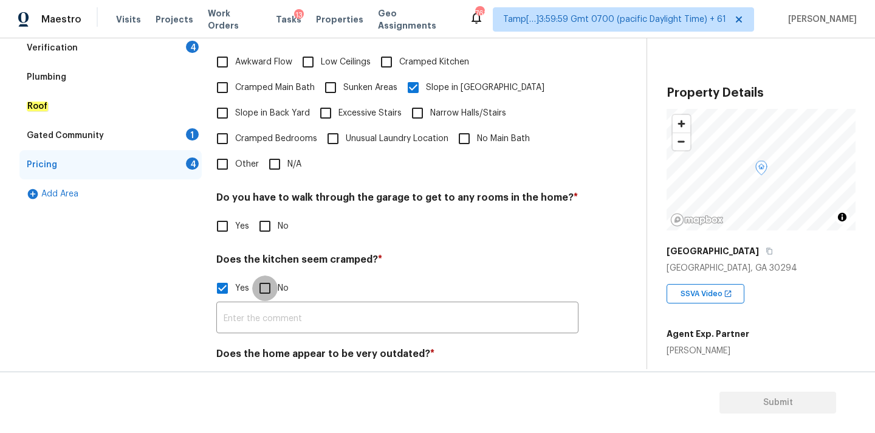
click at [266, 278] on input "No" at bounding box center [265, 288] width 26 height 26
checkbox input "true"
checkbox input "false"
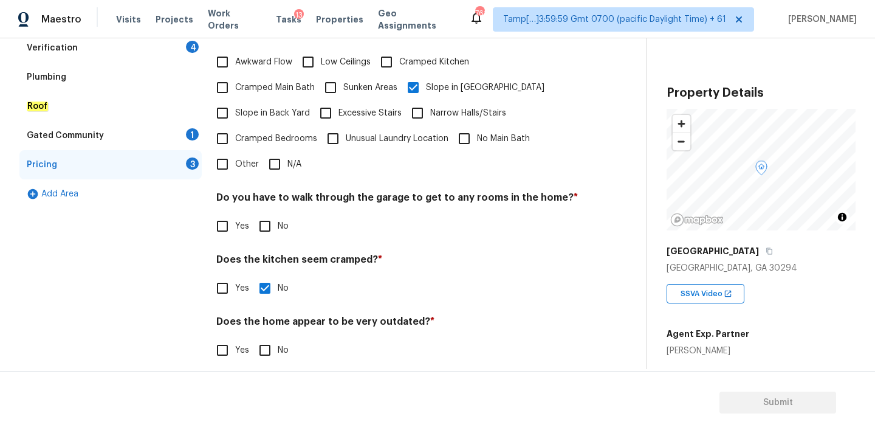
click at [247, 158] on span "Other" at bounding box center [247, 164] width 24 height 13
click at [235, 155] on input "Other" at bounding box center [223, 164] width 26 height 26
checkbox input "true"
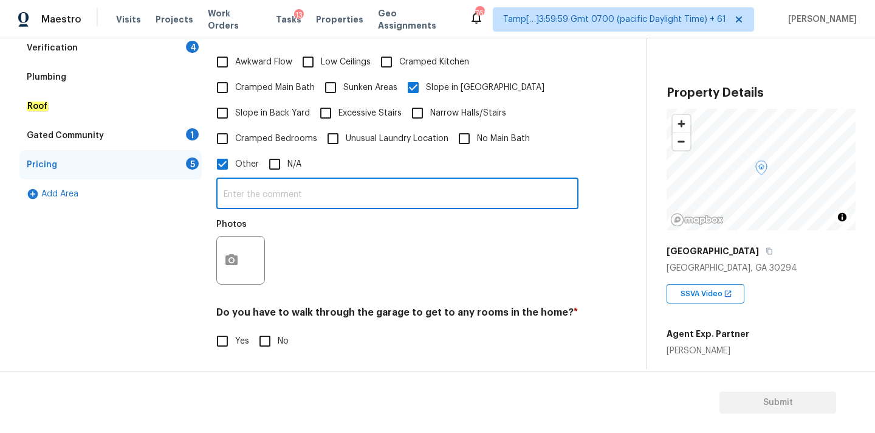
click at [249, 188] on input "text" at bounding box center [397, 195] width 362 height 29
type input "This property has beamed ceiling"
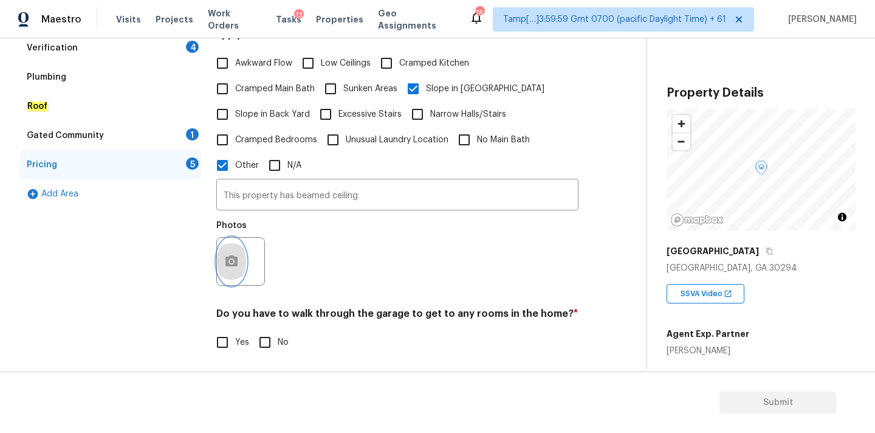
click at [244, 250] on button "button" at bounding box center [231, 261] width 29 height 47
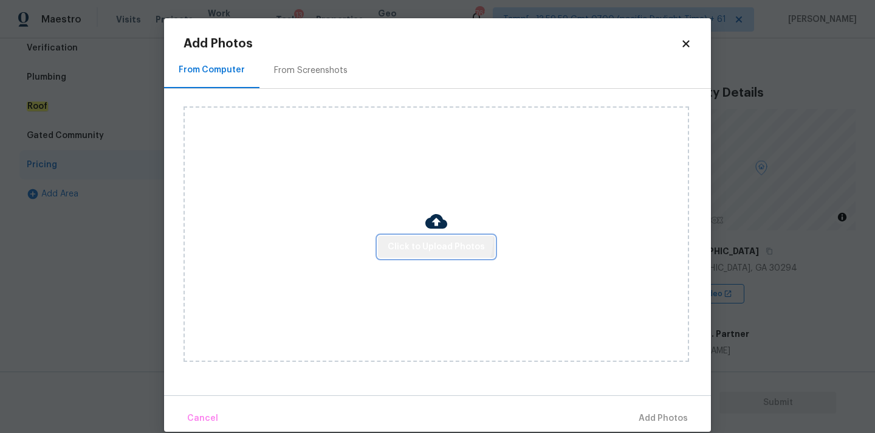
click at [435, 238] on button "Click to Upload Photos" at bounding box center [436, 247] width 117 height 22
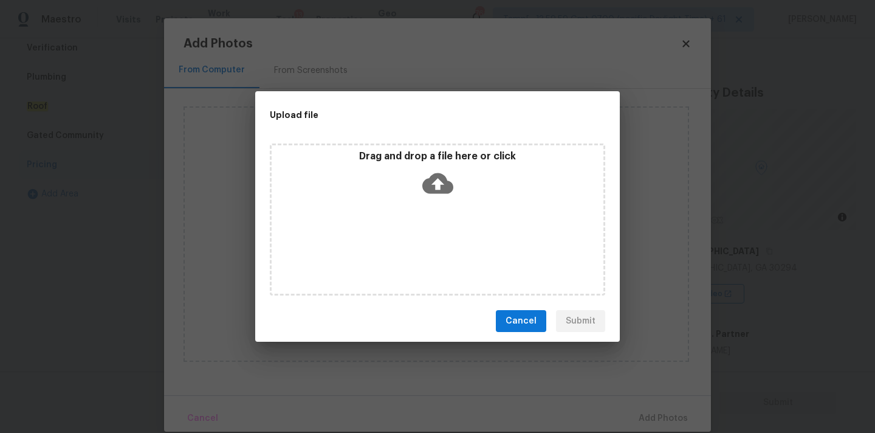
click at [435, 188] on icon at bounding box center [438, 183] width 31 height 21
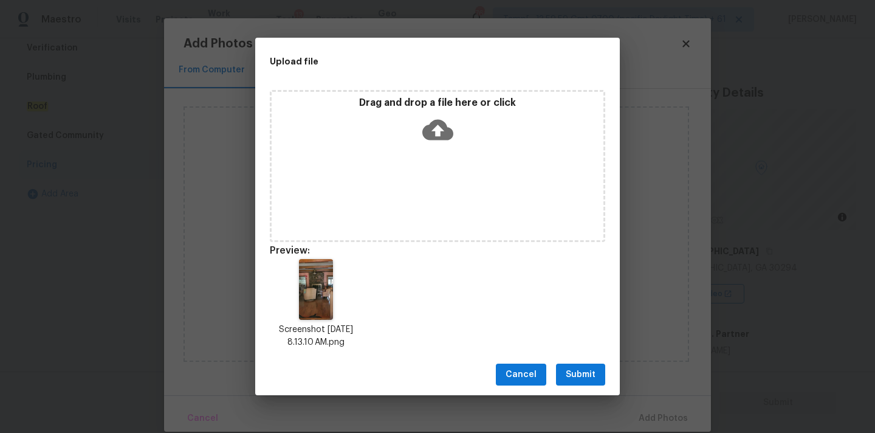
click at [579, 376] on span "Submit" at bounding box center [581, 374] width 30 height 15
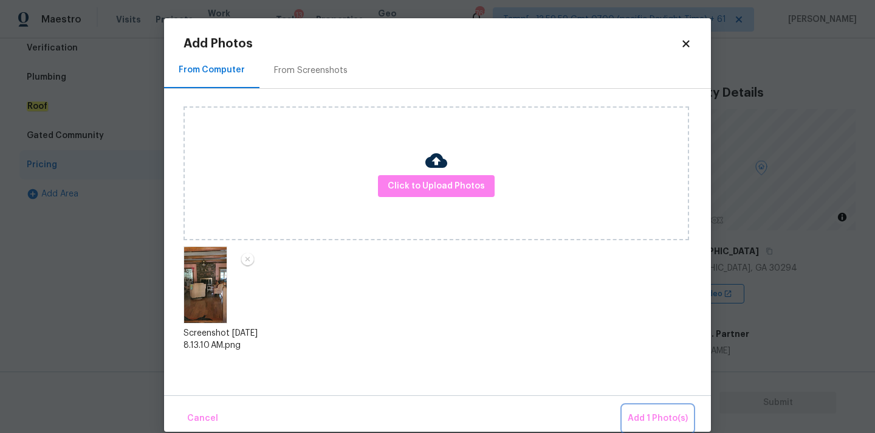
click at [656, 421] on span "Add 1 Photo(s)" at bounding box center [658, 418] width 60 height 15
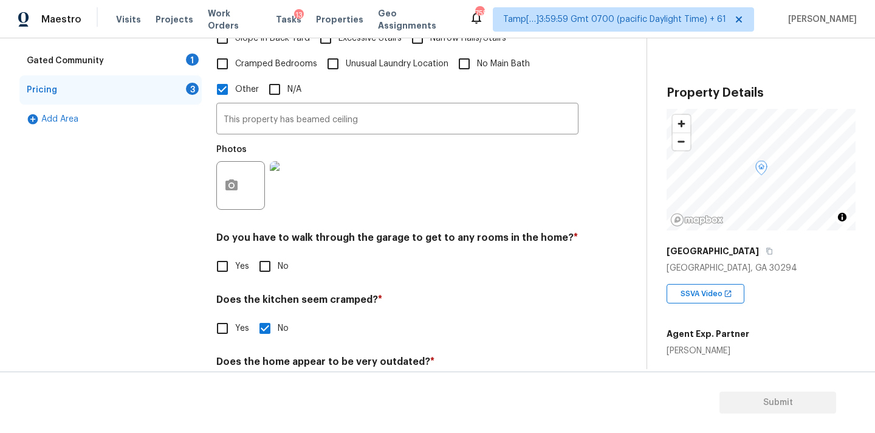
scroll to position [412, 0]
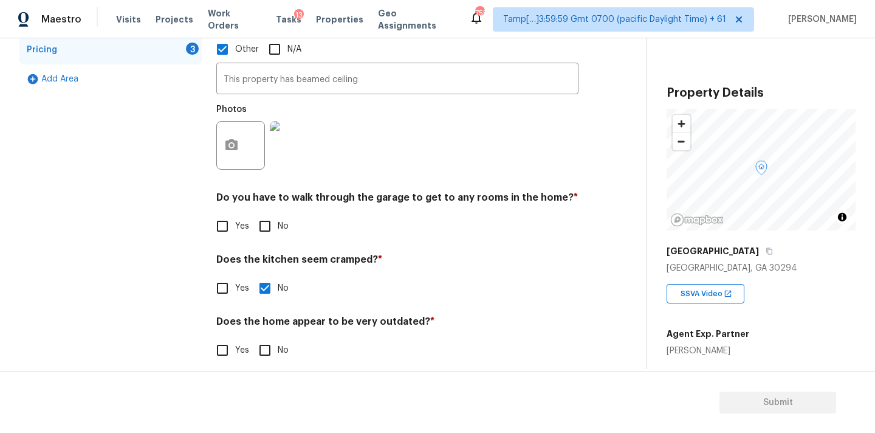
click at [262, 219] on input "No" at bounding box center [265, 226] width 26 height 26
checkbox input "true"
click at [269, 341] on input "No" at bounding box center [265, 350] width 26 height 26
checkbox input "true"
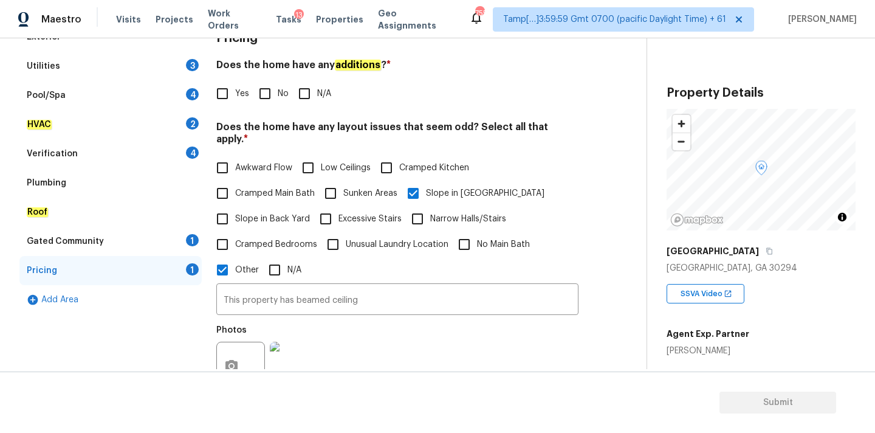
scroll to position [173, 0]
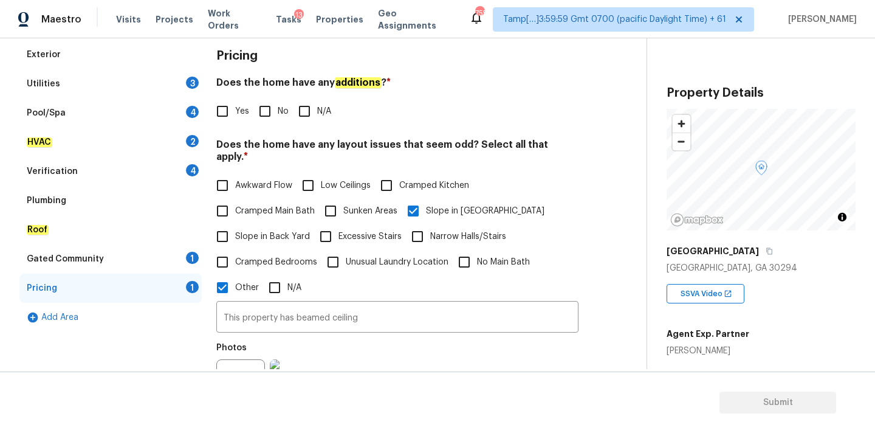
click at [272, 123] on input "No" at bounding box center [265, 111] width 26 height 26
checkbox input "true"
click at [163, 262] on div "Gated Community 1" at bounding box center [110, 258] width 182 height 29
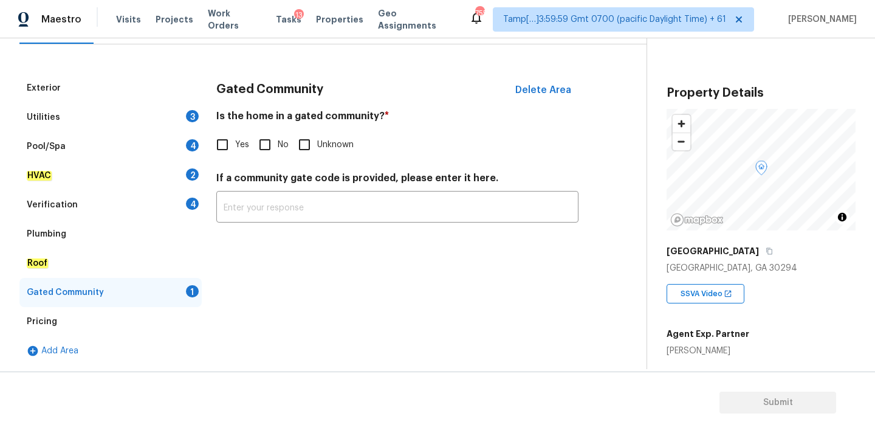
scroll to position [140, 0]
click at [267, 143] on input "No" at bounding box center [265, 145] width 26 height 26
checkbox input "true"
click at [155, 208] on div "Verification 4" at bounding box center [110, 204] width 182 height 29
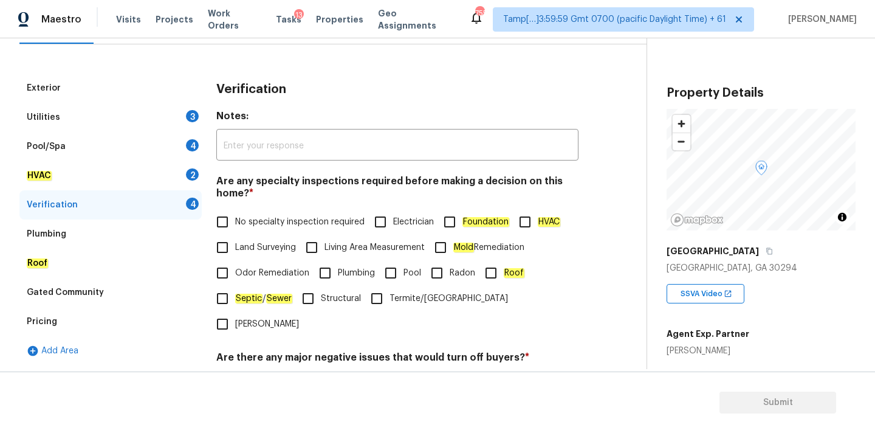
click at [254, 230] on label "No specialty inspection required" at bounding box center [287, 222] width 155 height 26
click at [235, 230] on input "No specialty inspection required" at bounding box center [223, 222] width 26 height 26
checkbox input "true"
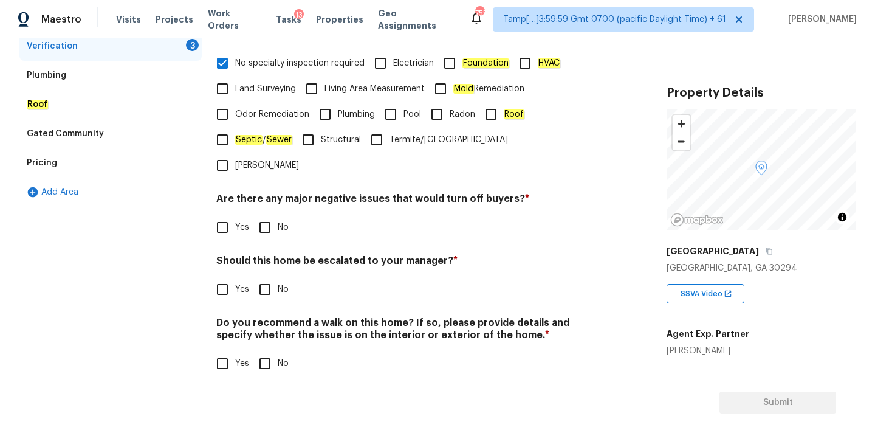
click at [267, 215] on input "No" at bounding box center [265, 228] width 26 height 26
checkbox input "true"
click at [267, 277] on input "No" at bounding box center [265, 290] width 26 height 26
checkbox input "true"
click at [266, 325] on div "Do you recommend a walk on this home? If so, please provide details and specify…" at bounding box center [397, 348] width 362 height 60
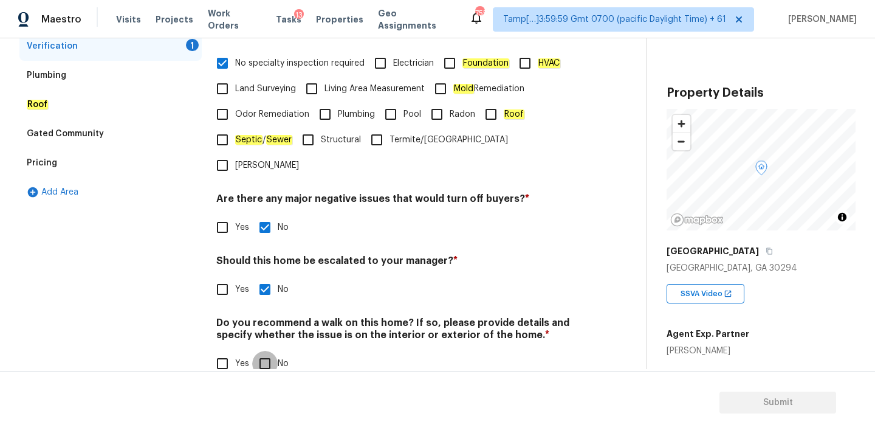
click at [266, 351] on input "No" at bounding box center [265, 364] width 26 height 26
checkbox input "true"
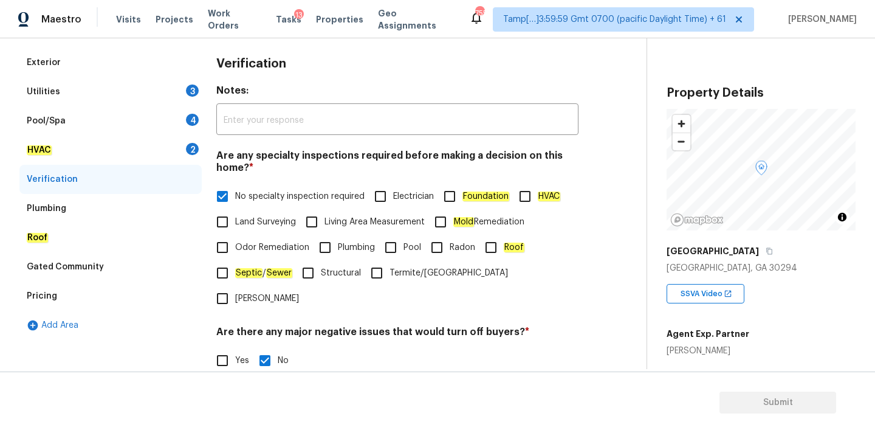
scroll to position [156, 0]
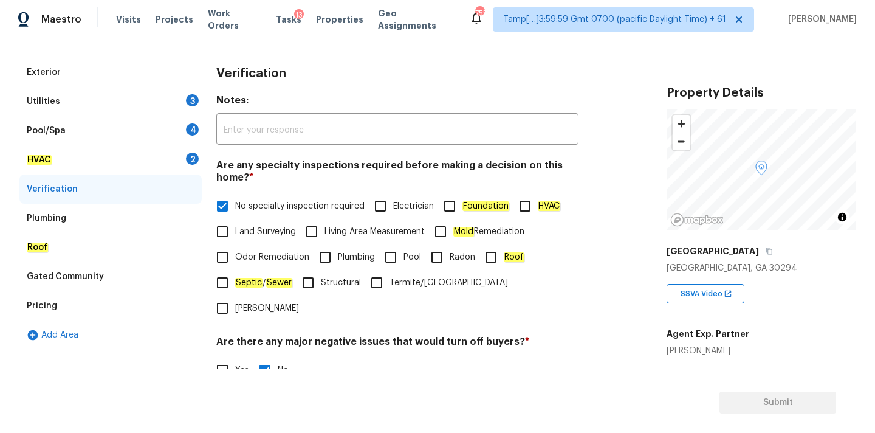
click at [138, 151] on div "HVAC 2" at bounding box center [110, 159] width 182 height 29
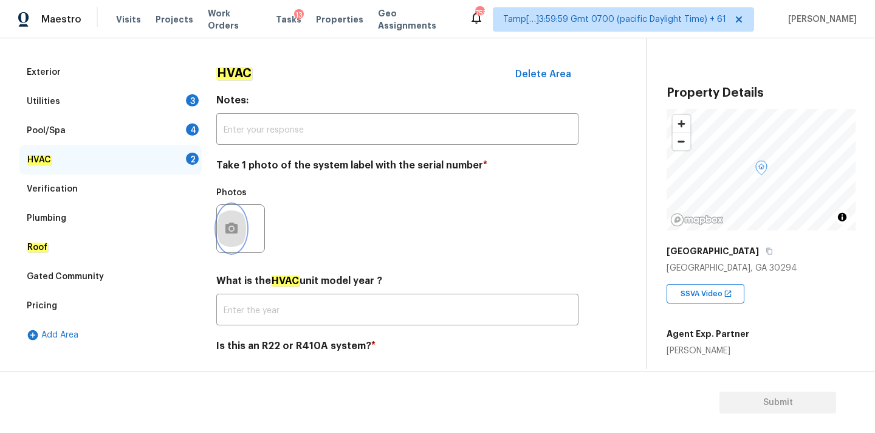
click at [230, 219] on button "button" at bounding box center [231, 228] width 29 height 47
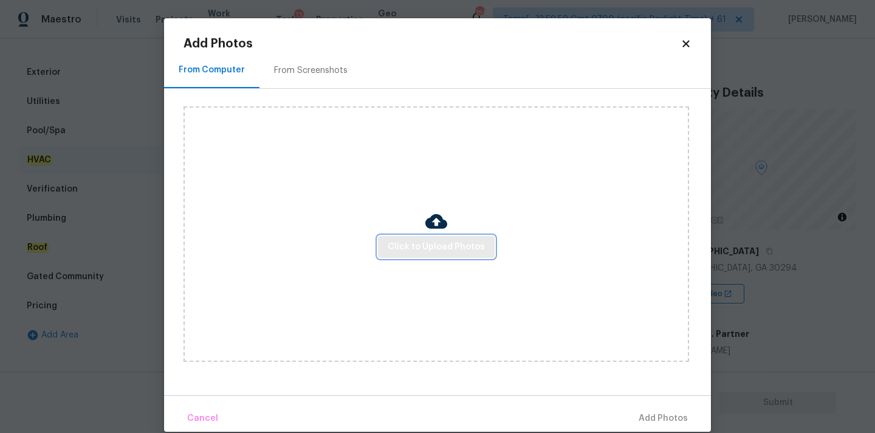
click at [417, 249] on span "Click to Upload Photos" at bounding box center [436, 247] width 97 height 15
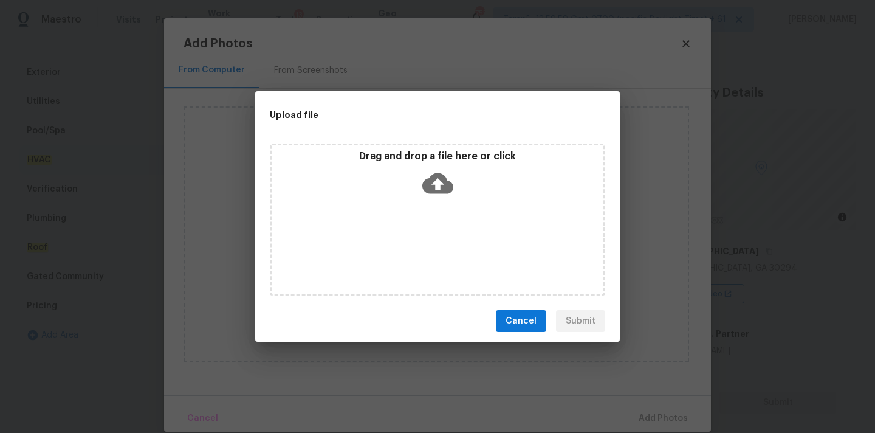
click at [441, 159] on p "Drag and drop a file here or click" at bounding box center [438, 156] width 332 height 13
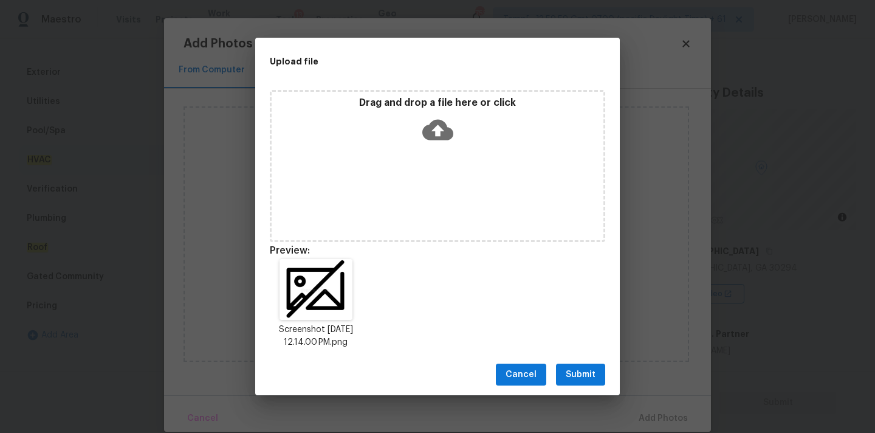
click at [580, 368] on span "Submit" at bounding box center [581, 374] width 30 height 15
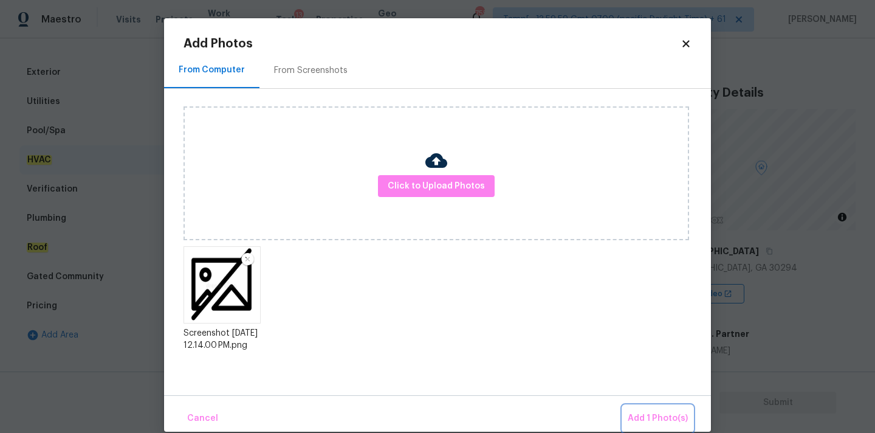
click at [649, 416] on span "Add 1 Photo(s)" at bounding box center [658, 418] width 60 height 15
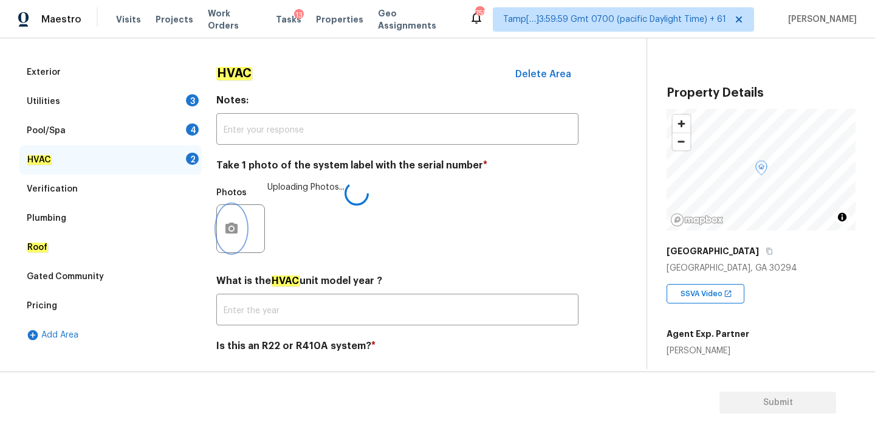
scroll to position [193, 0]
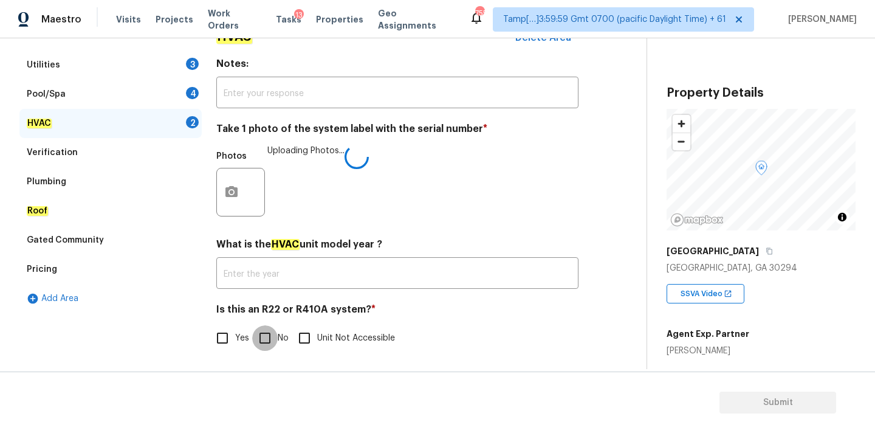
click at [261, 348] on input "No" at bounding box center [265, 338] width 26 height 26
checkbox input "true"
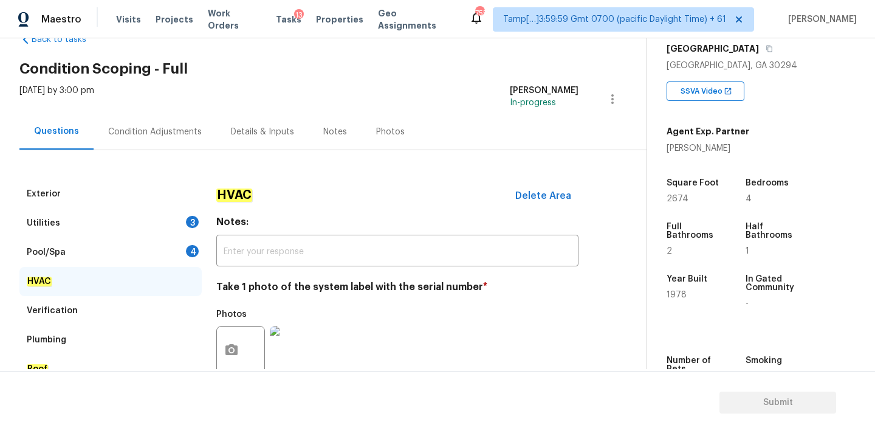
scroll to position [6, 0]
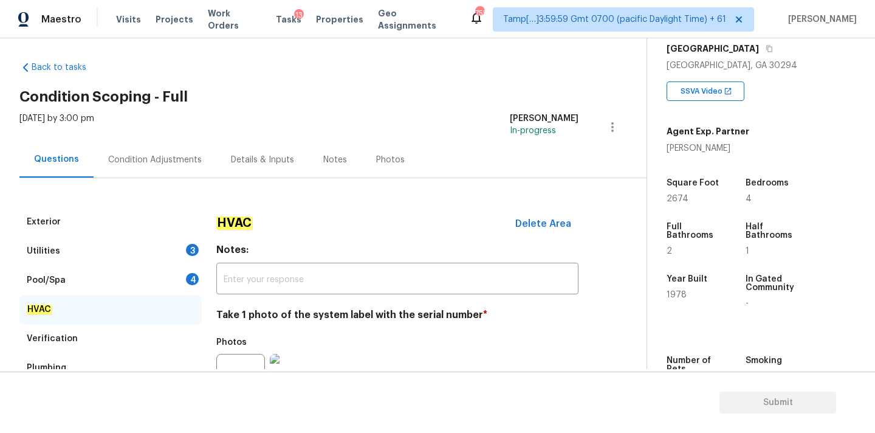
click at [174, 278] on div "Pool/Spa 4" at bounding box center [110, 280] width 182 height 29
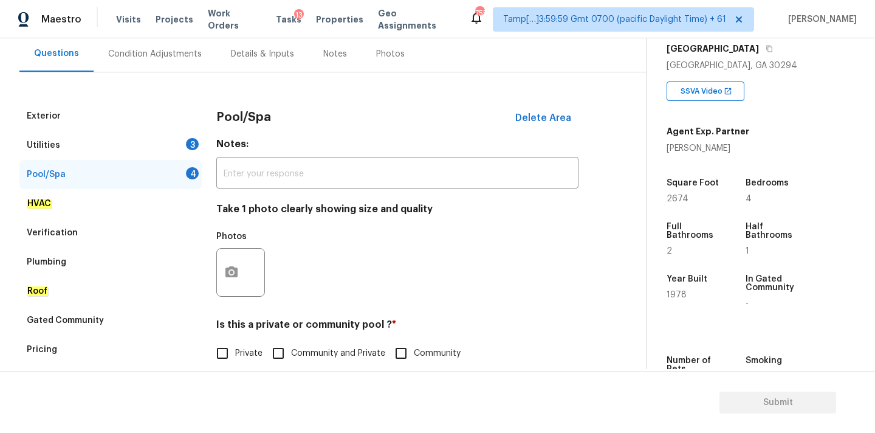
scroll to position [132, 0]
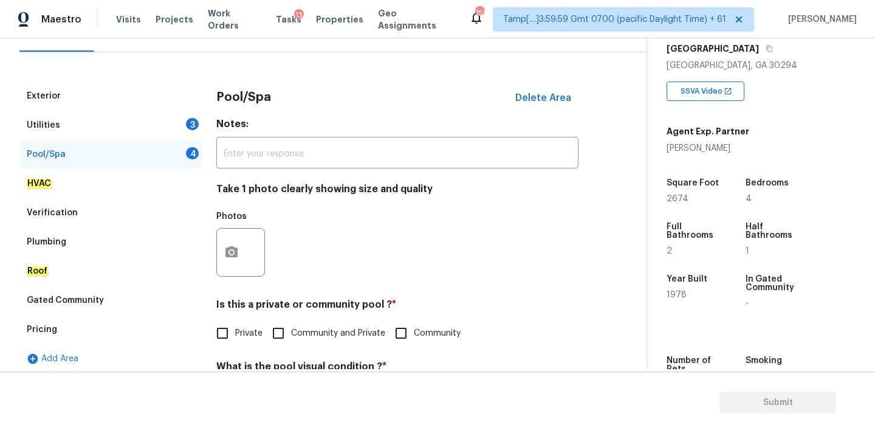
click at [250, 329] on span "Private" at bounding box center [248, 333] width 27 height 13
click at [235, 329] on input "Private" at bounding box center [223, 333] width 26 height 26
checkbox input "true"
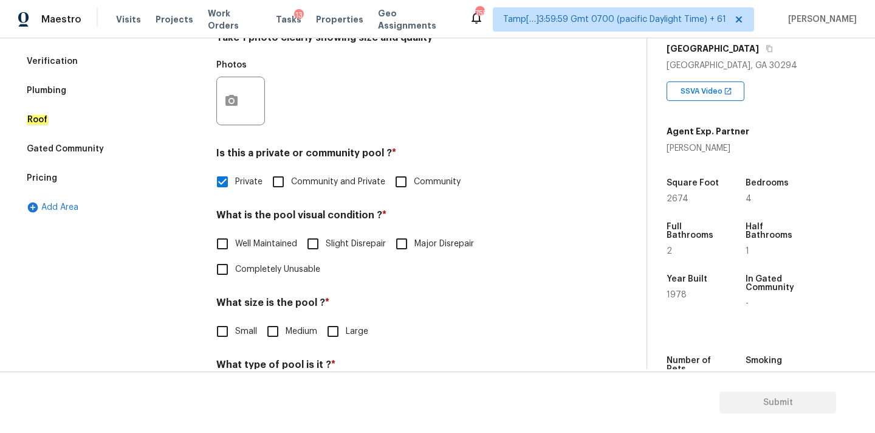
scroll to position [204, 0]
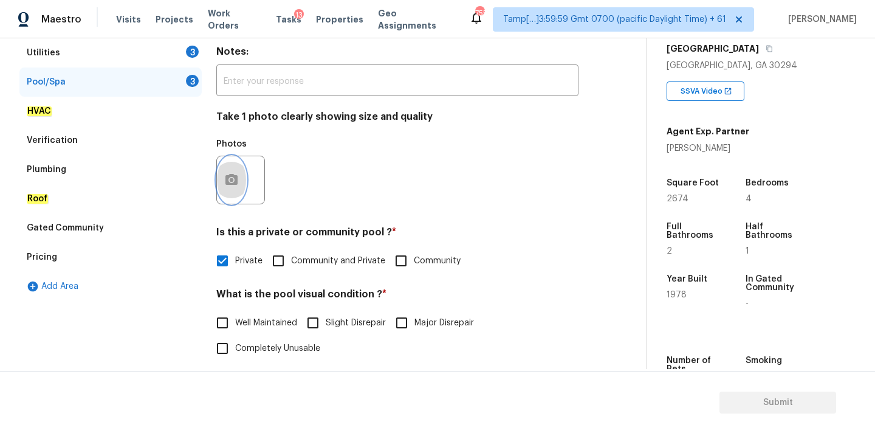
click at [236, 174] on icon "button" at bounding box center [231, 180] width 15 height 15
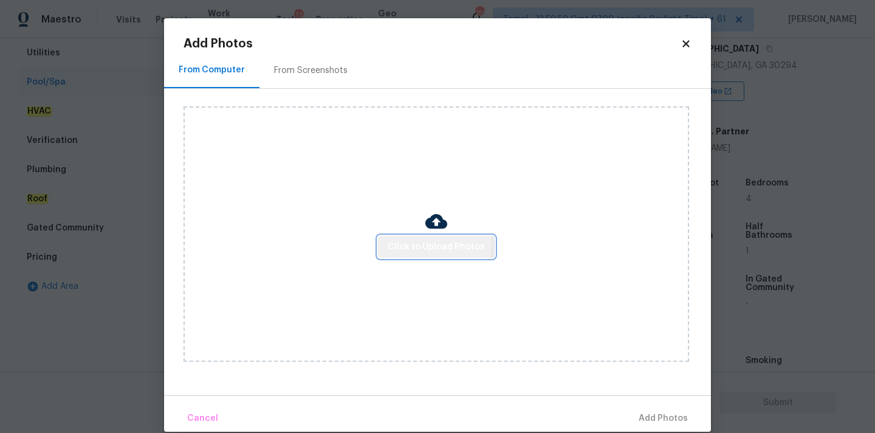
click at [406, 242] on span "Click to Upload Photos" at bounding box center [436, 247] width 97 height 15
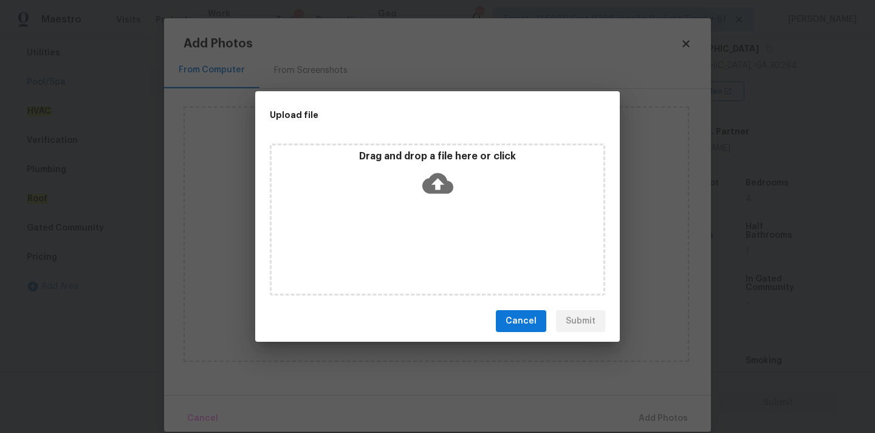
click at [440, 188] on icon at bounding box center [438, 183] width 31 height 21
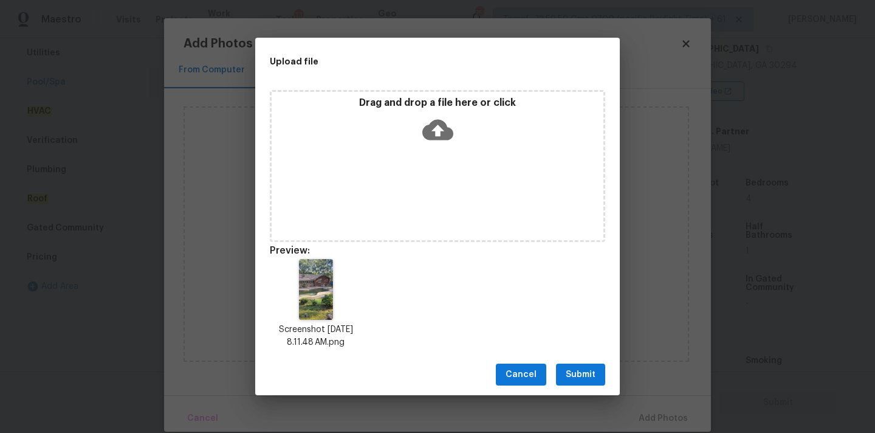
click at [579, 360] on div "Cancel Submit" at bounding box center [437, 375] width 365 height 42
click at [586, 374] on span "Submit" at bounding box center [581, 374] width 30 height 15
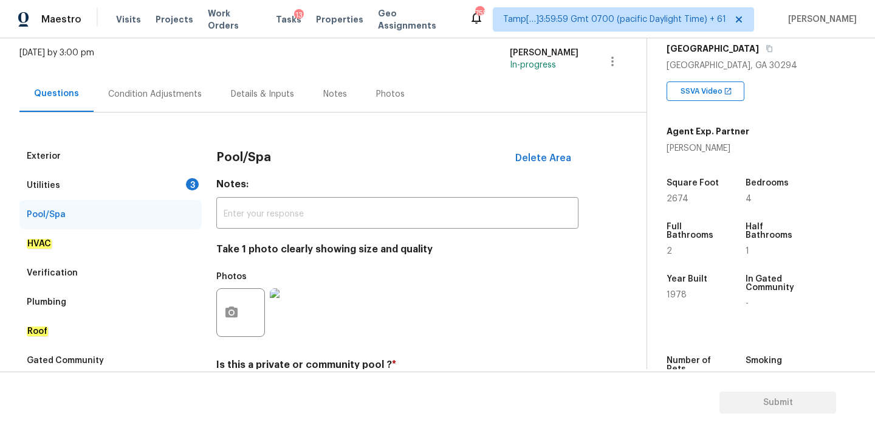
scroll to position [48, 0]
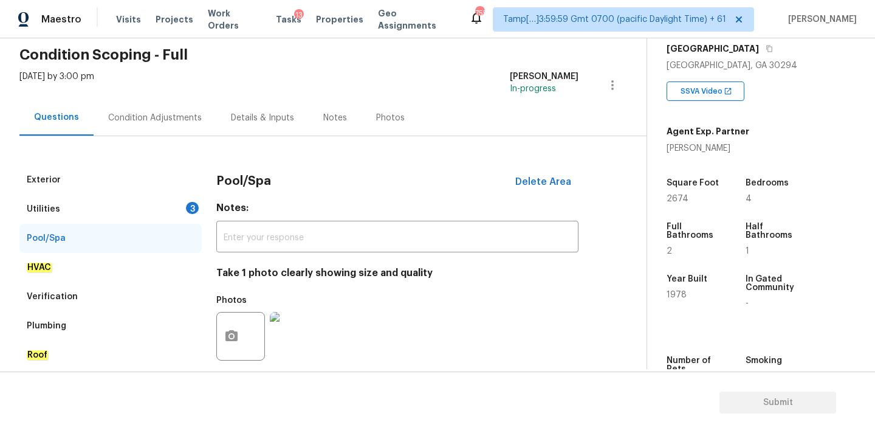
click at [181, 199] on div "Utilities 3" at bounding box center [110, 209] width 182 height 29
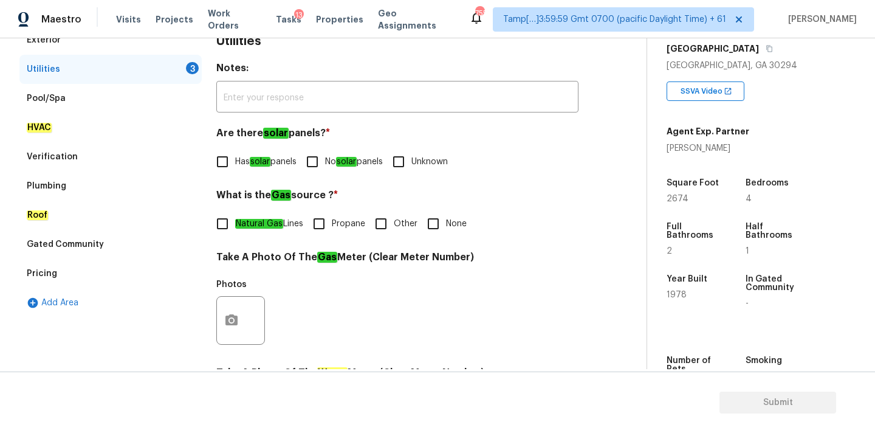
scroll to position [200, 0]
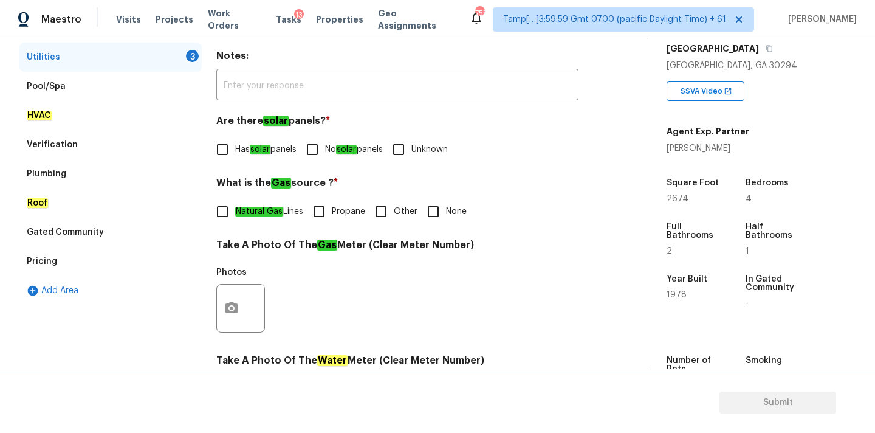
click at [325, 160] on input "No solar panels" at bounding box center [313, 150] width 26 height 26
checkbox input "true"
click at [297, 213] on span "Natural Gas Lines" at bounding box center [269, 211] width 68 height 13
click at [235, 213] on input "Natural Gas Lines" at bounding box center [223, 212] width 26 height 26
checkbox input "true"
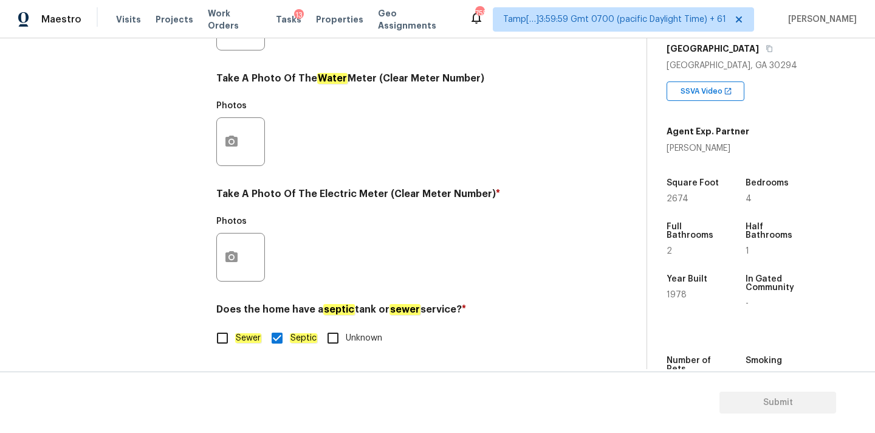
scroll to position [482, 0]
click at [232, 261] on icon "button" at bounding box center [232, 256] width 12 height 11
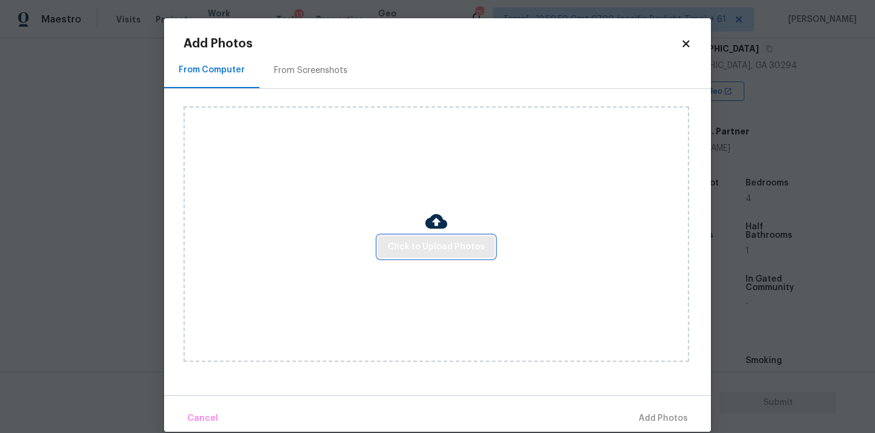
click at [415, 254] on button "Click to Upload Photos" at bounding box center [436, 247] width 117 height 22
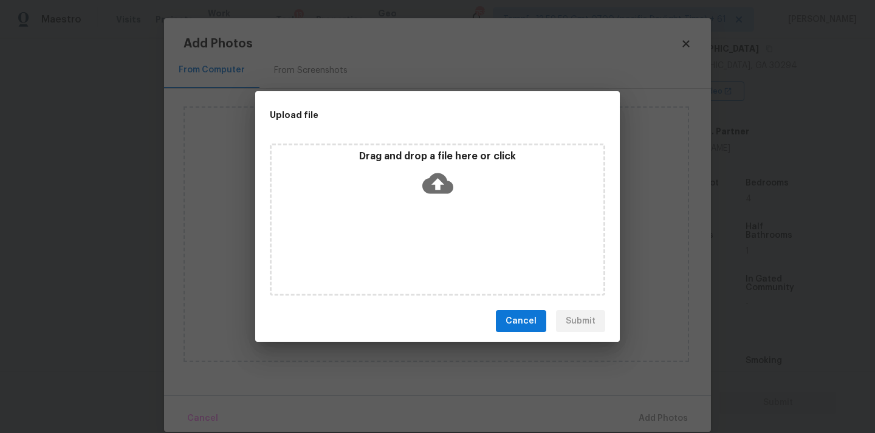
click at [440, 197] on icon at bounding box center [438, 183] width 31 height 31
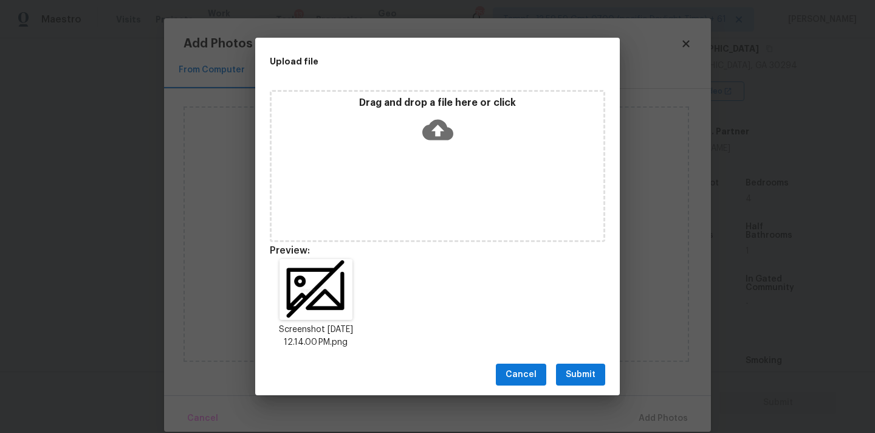
click at [595, 376] on span "Submit" at bounding box center [581, 374] width 30 height 15
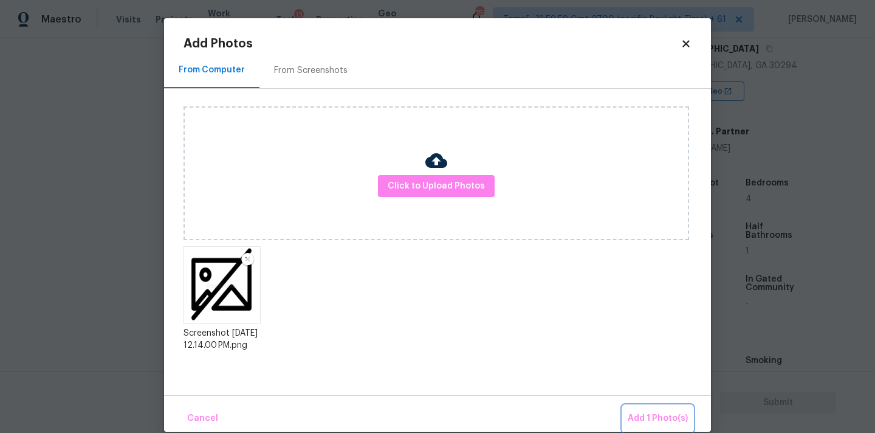
click at [657, 409] on button "Add 1 Photo(s)" at bounding box center [658, 419] width 70 height 26
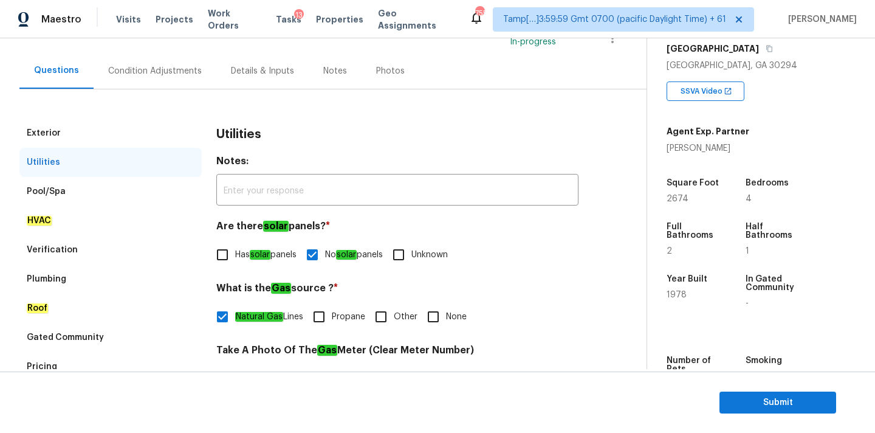
scroll to position [83, 0]
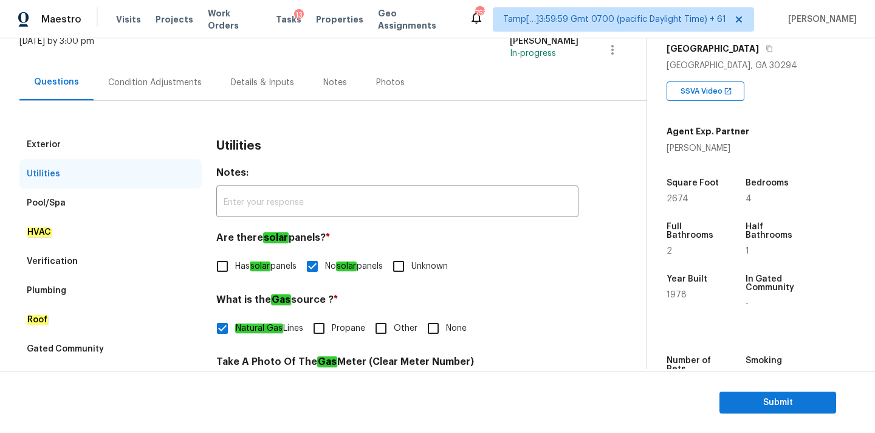
click at [162, 71] on div "Condition Adjustments" at bounding box center [155, 82] width 123 height 36
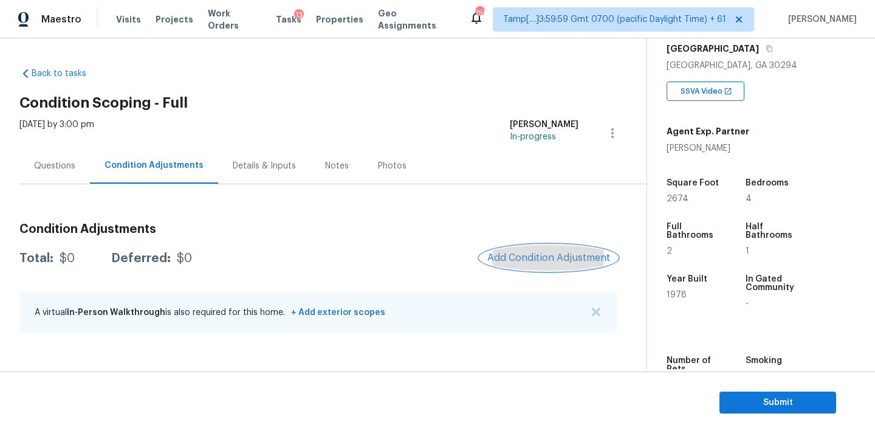
click at [528, 255] on span "Add Condition Adjustment" at bounding box center [549, 257] width 123 height 11
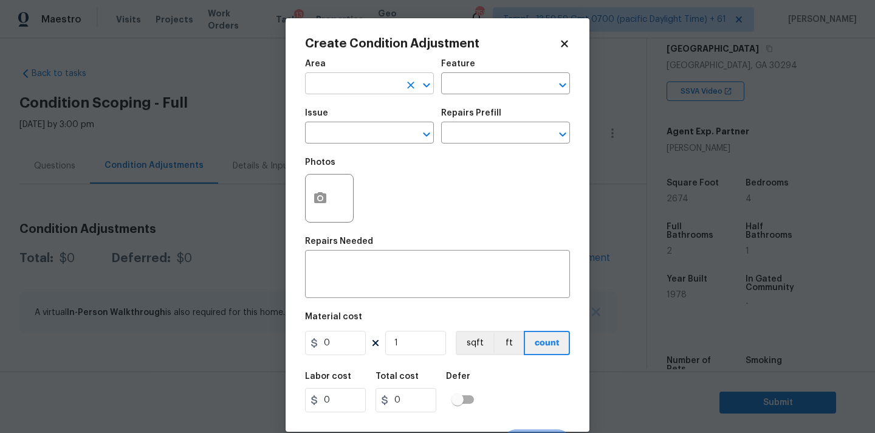
click at [322, 80] on input "text" at bounding box center [352, 84] width 95 height 19
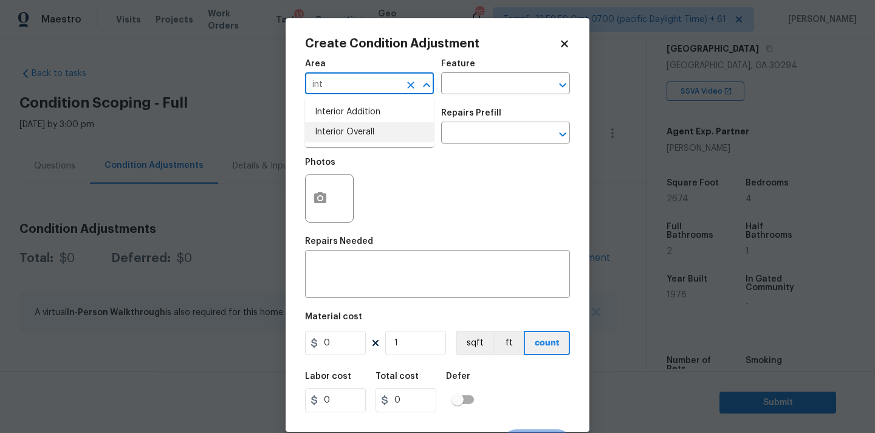
click at [329, 136] on li "Interior Overall" at bounding box center [369, 132] width 129 height 20
type input "Interior Overall"
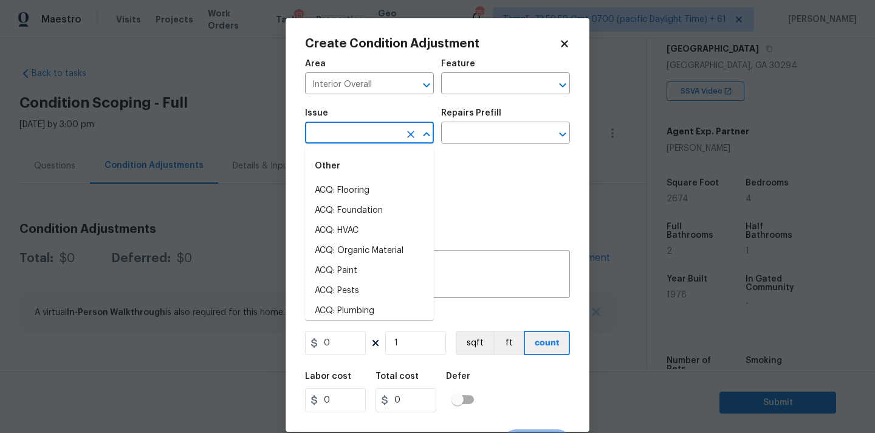
click at [329, 138] on input "text" at bounding box center [352, 134] width 95 height 19
click at [355, 270] on li "ACQ: Paint" at bounding box center [369, 271] width 129 height 20
type input "ACQ: Paint"
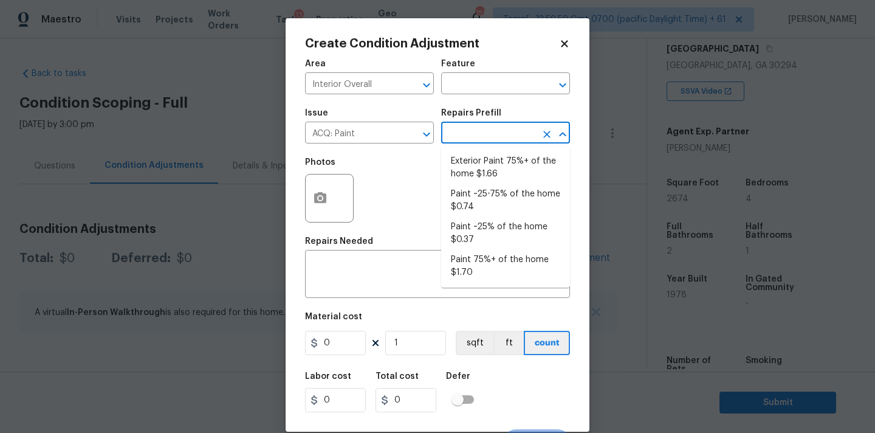
click at [484, 128] on input "text" at bounding box center [488, 134] width 95 height 19
click at [473, 259] on li "Paint 75%+ of the home $1.70" at bounding box center [505, 266] width 129 height 33
type input "Acquisition"
type textarea "Acquisition Scope: 75%+ of the home will likely require interior paint"
type input "1.7"
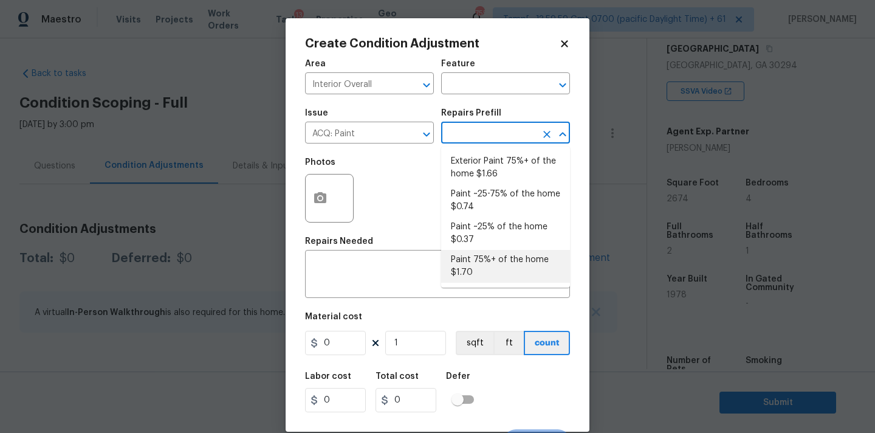
type input "1.7"
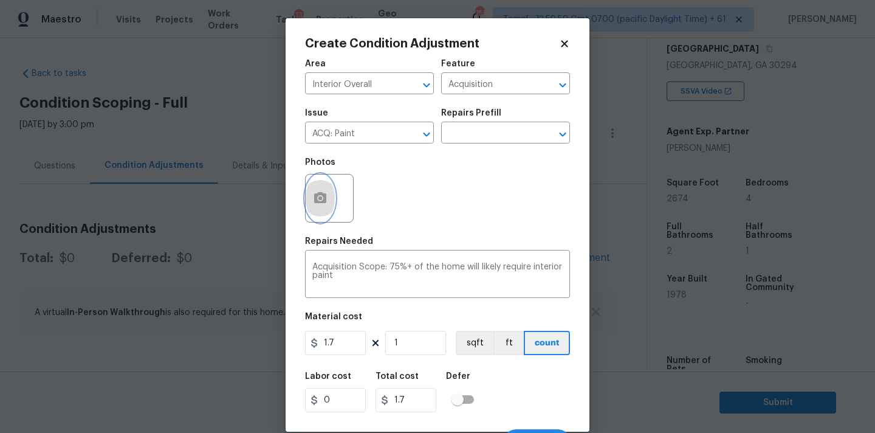
click at [329, 192] on button "button" at bounding box center [320, 197] width 29 height 47
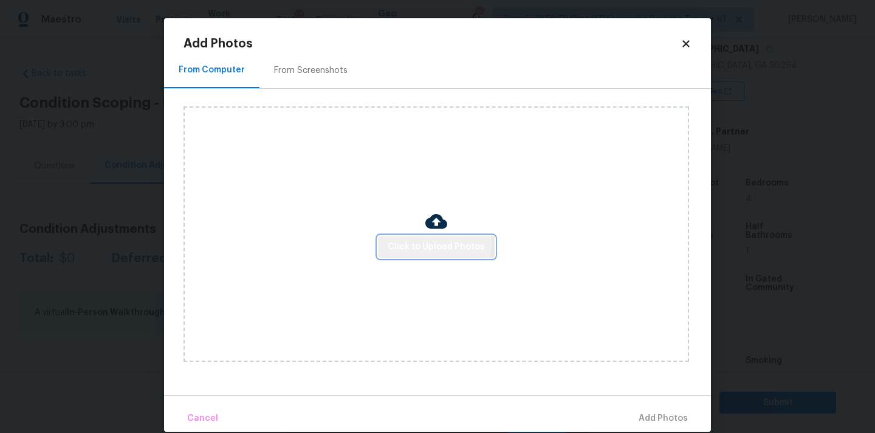
click at [404, 240] on span "Click to Upload Photos" at bounding box center [436, 247] width 97 height 15
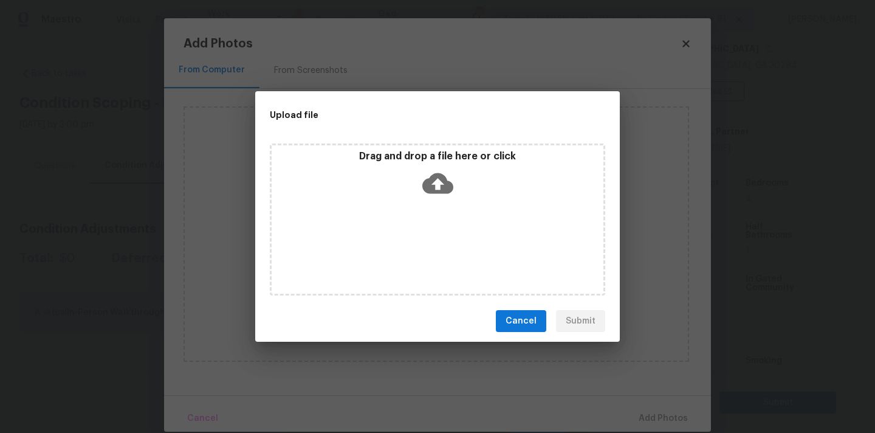
click at [433, 158] on p "Drag and drop a file here or click" at bounding box center [438, 156] width 332 height 13
